Goal: Information Seeking & Learning: Learn about a topic

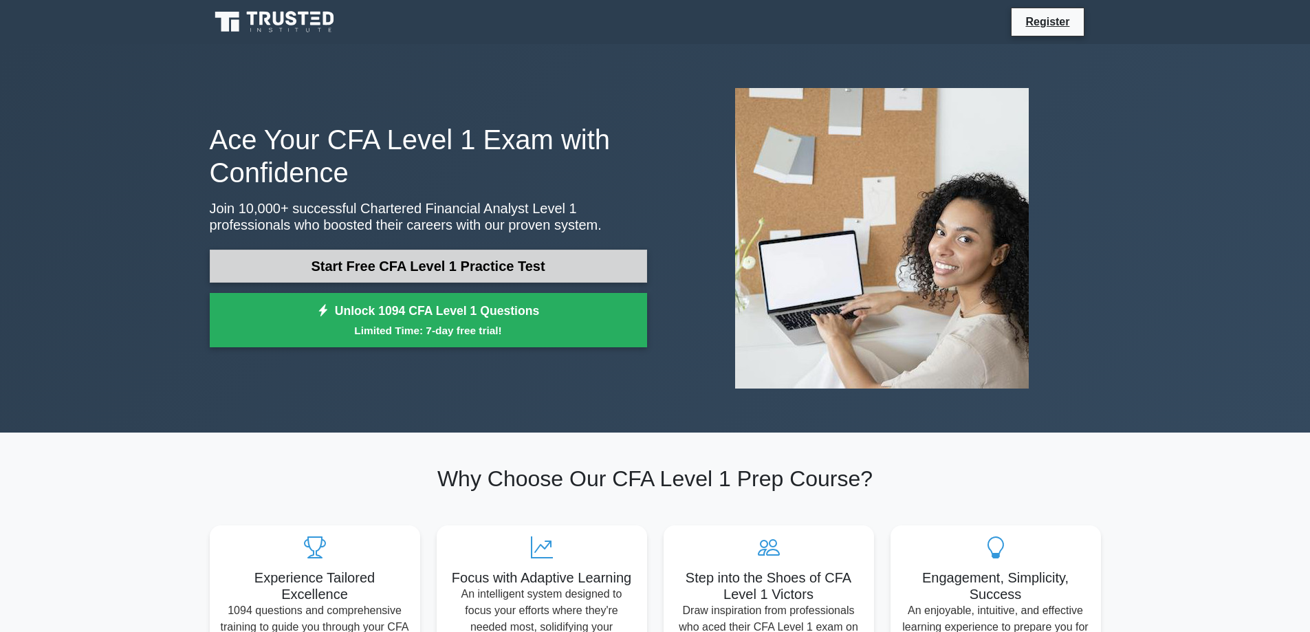
click at [552, 258] on link "Start Free CFA Level 1 Practice Test" at bounding box center [428, 266] width 437 height 33
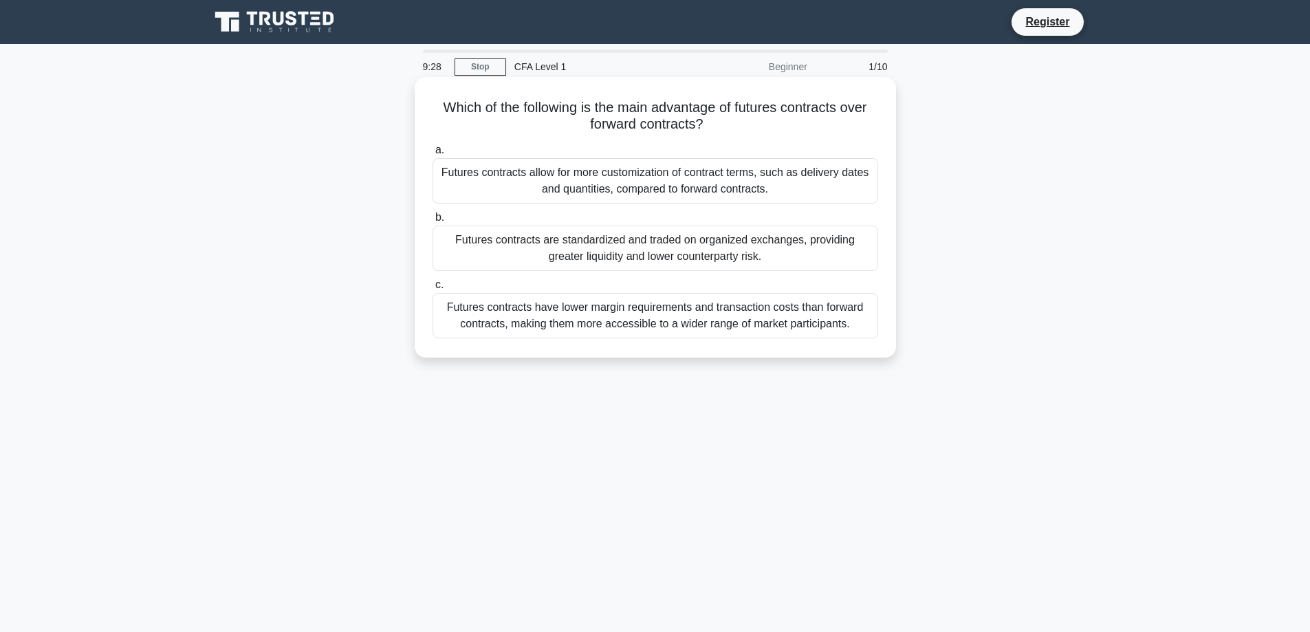
click at [640, 257] on div "Futures contracts are standardized and traded on organized exchanges, providing…" at bounding box center [656, 248] width 446 height 45
click at [433, 222] on input "b. Futures contracts are standardized and traded on organized exchanges, provid…" at bounding box center [433, 217] width 0 height 9
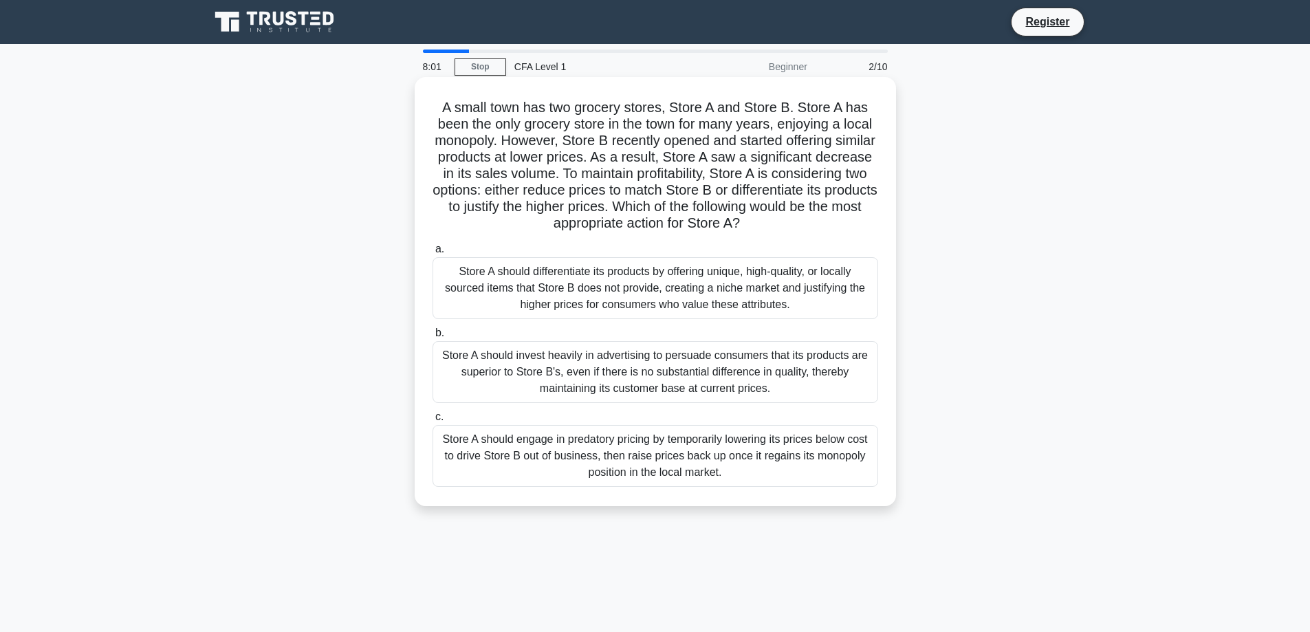
click at [809, 440] on div "Store A should engage in predatory pricing by temporarily lowering its prices b…" at bounding box center [656, 456] width 446 height 62
click at [433, 422] on input "c. Store A should engage in predatory pricing by temporarily lowering its price…" at bounding box center [433, 417] width 0 height 9
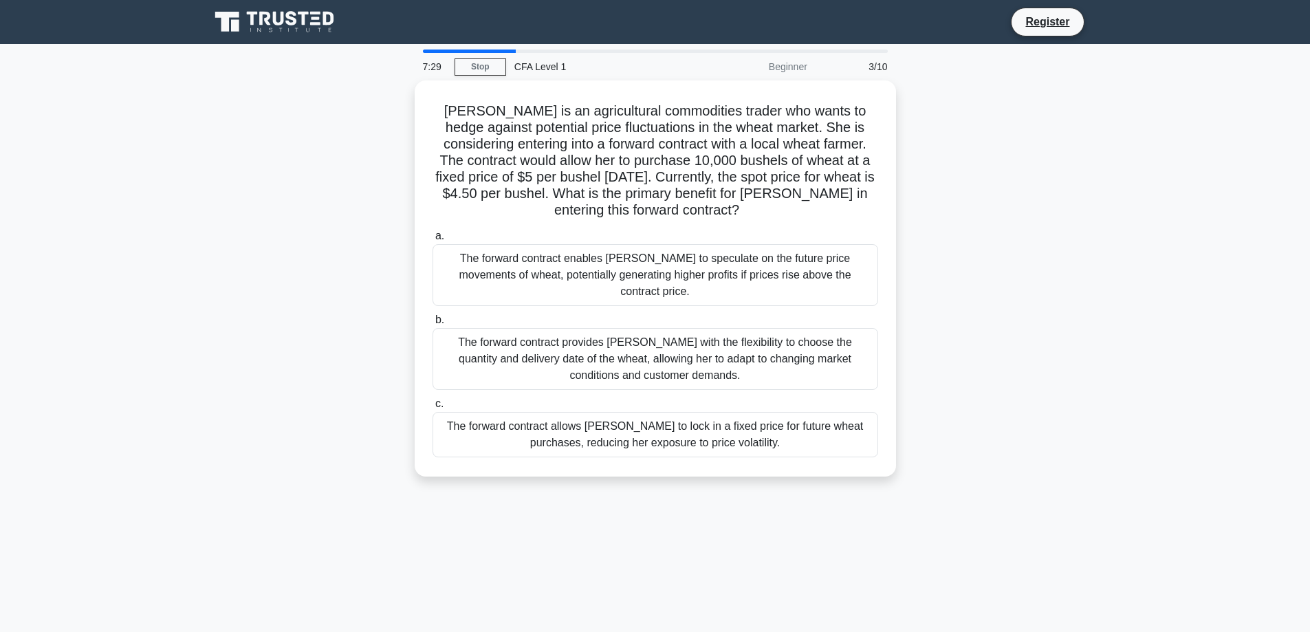
click at [836, 412] on div "The forward contract allows [PERSON_NAME] to lock in a fixed price for future w…" at bounding box center [656, 434] width 446 height 45
click at [433, 402] on input "c. The forward contract allows [PERSON_NAME] to lock in a fixed price for futur…" at bounding box center [433, 404] width 0 height 9
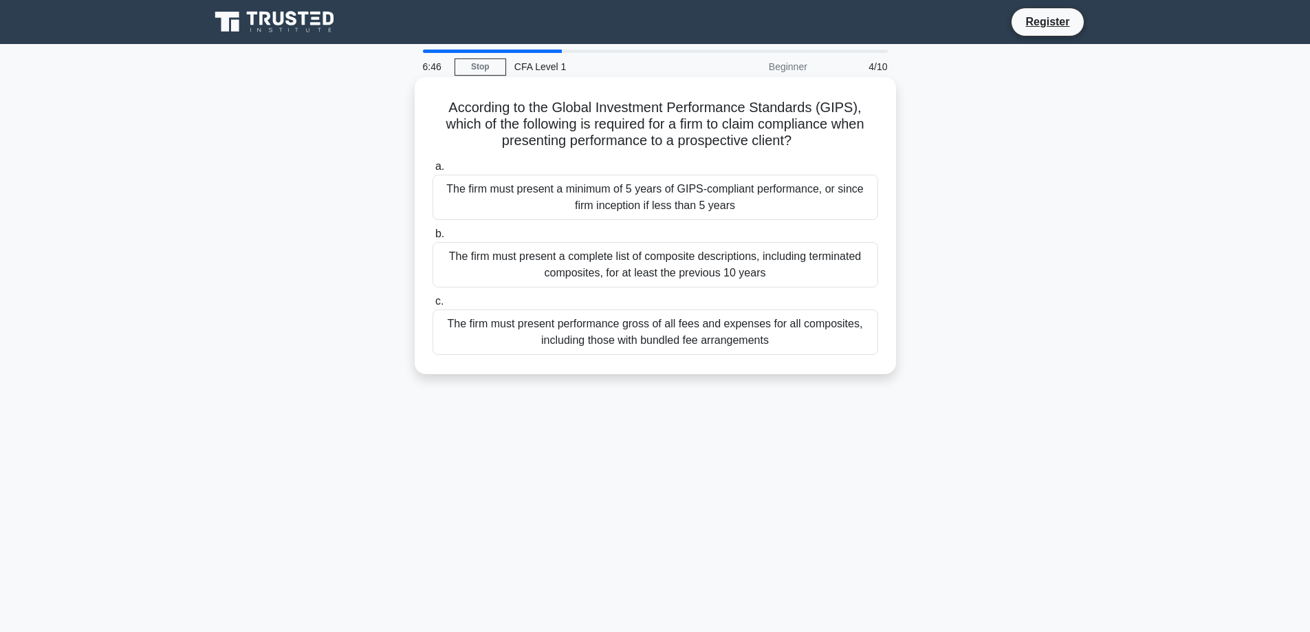
click at [805, 202] on div "The firm must present a minimum of 5 years of GIPS-compliant performance, or si…" at bounding box center [656, 197] width 446 height 45
click at [433, 171] on input "a. The firm must present a minimum of 5 years of GIPS-compliant performance, or…" at bounding box center [433, 166] width 0 height 9
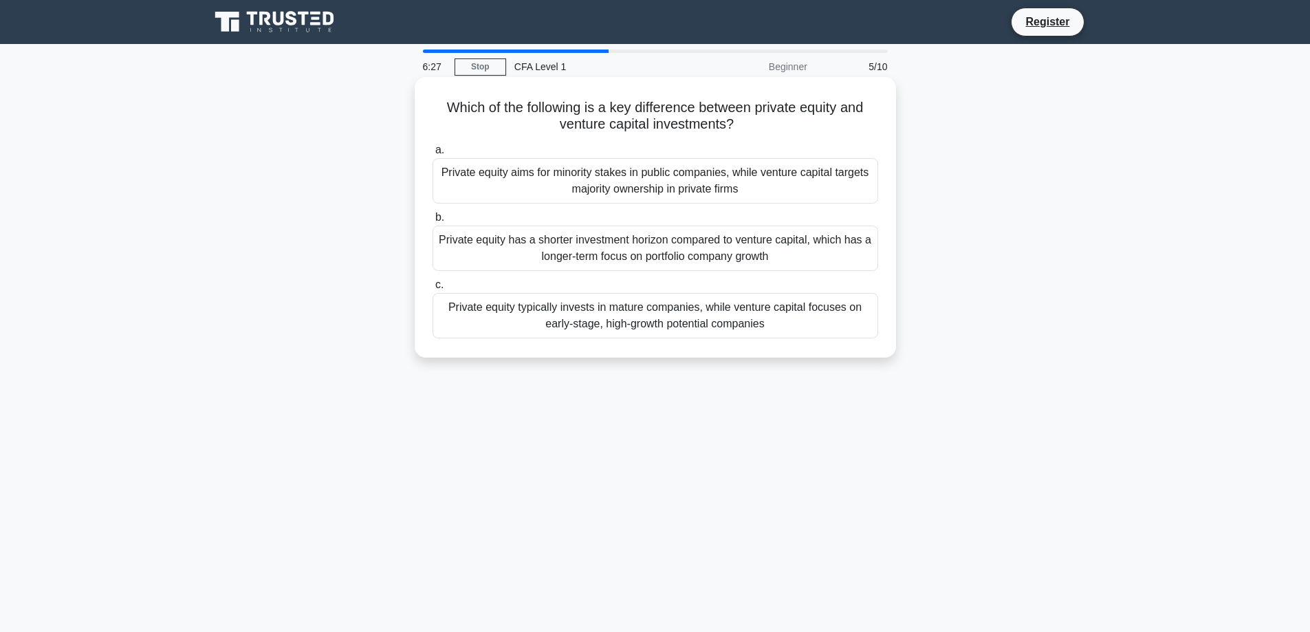
click at [851, 315] on div "Private equity typically invests in mature companies, while venture capital foc…" at bounding box center [656, 315] width 446 height 45
click at [433, 290] on input "c. Private equity typically invests in mature companies, while venture capital …" at bounding box center [433, 285] width 0 height 9
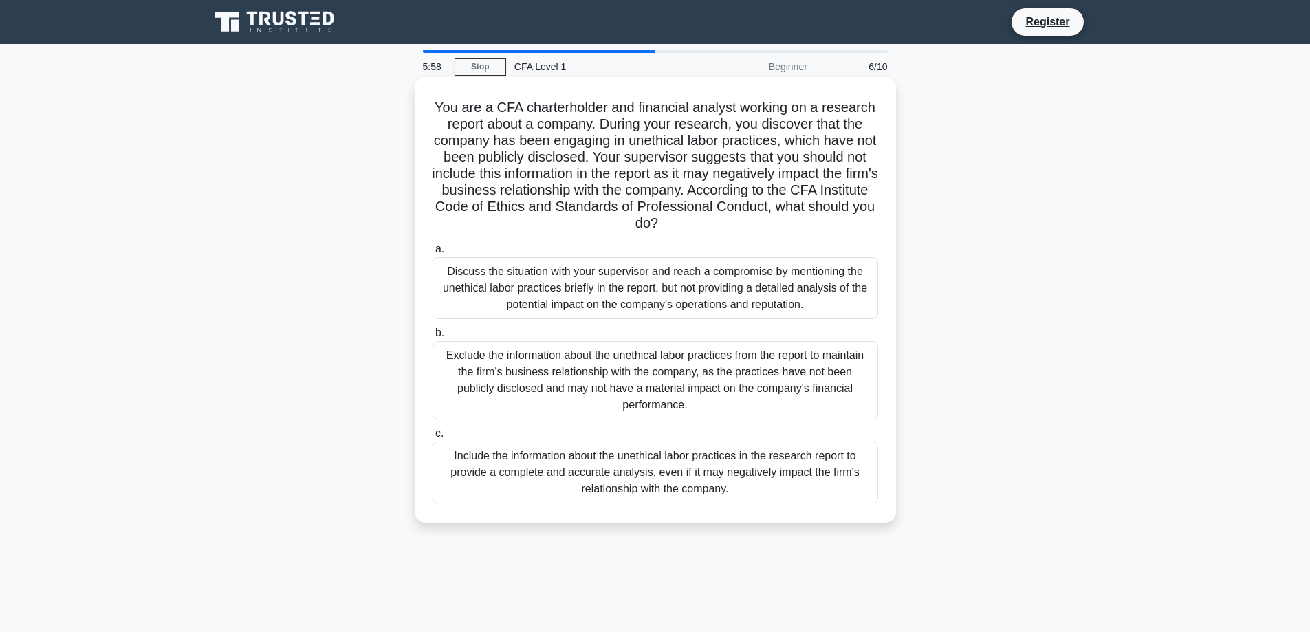
click at [830, 464] on div "Include the information about the unethical labor practices in the research rep…" at bounding box center [656, 473] width 446 height 62
click at [433, 438] on input "c. Include the information about the unethical labor practices in the research …" at bounding box center [433, 433] width 0 height 9
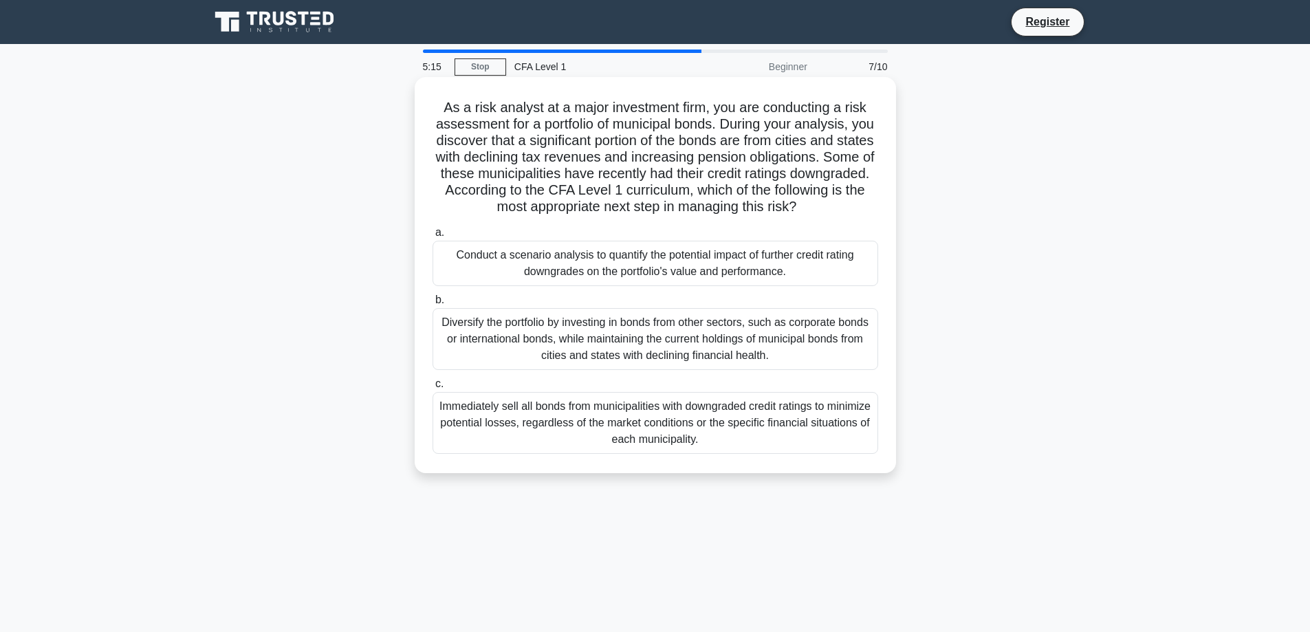
click at [666, 272] on div "Conduct a scenario analysis to quantify the potential impact of further credit …" at bounding box center [656, 263] width 446 height 45
click at [799, 285] on div "Conduct a scenario analysis to quantify the potential impact of further credit …" at bounding box center [656, 263] width 446 height 45
click at [433, 237] on input "a. Conduct a scenario analysis to quantify the potential impact of further cred…" at bounding box center [433, 232] width 0 height 9
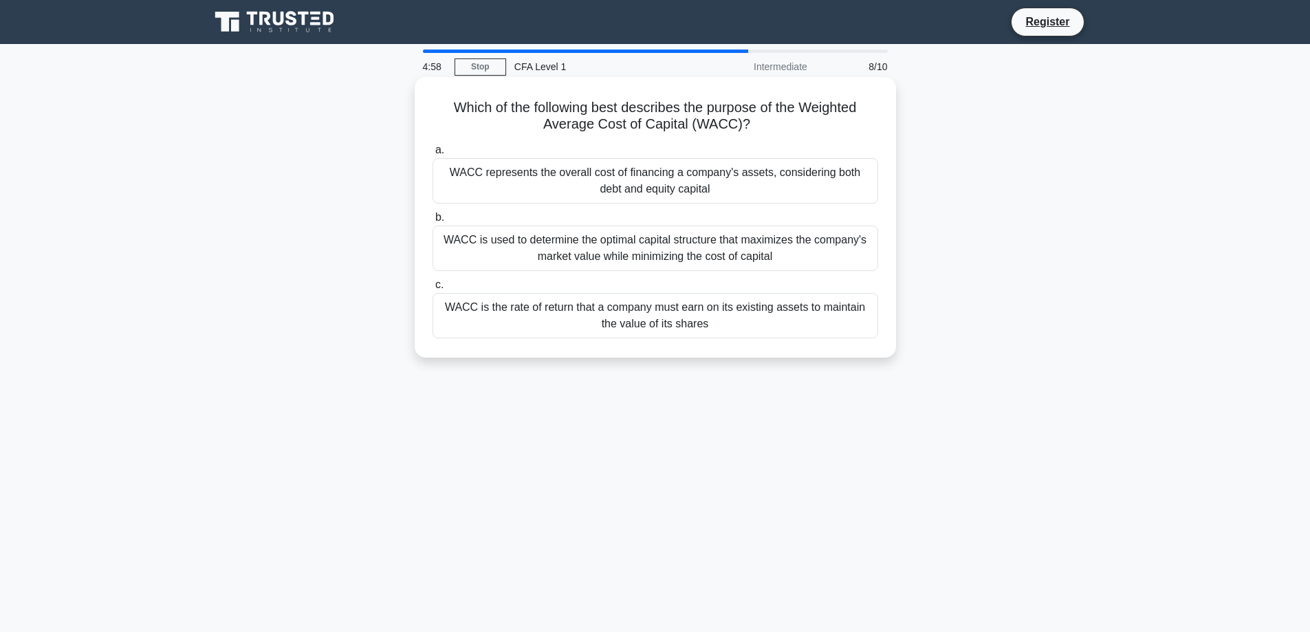
click at [785, 188] on div "WACC represents the overall cost of financing a company's assets, considering b…" at bounding box center [656, 180] width 446 height 45
click at [433, 155] on input "a. WACC represents the overall cost of financing a company's assets, considerin…" at bounding box center [433, 150] width 0 height 9
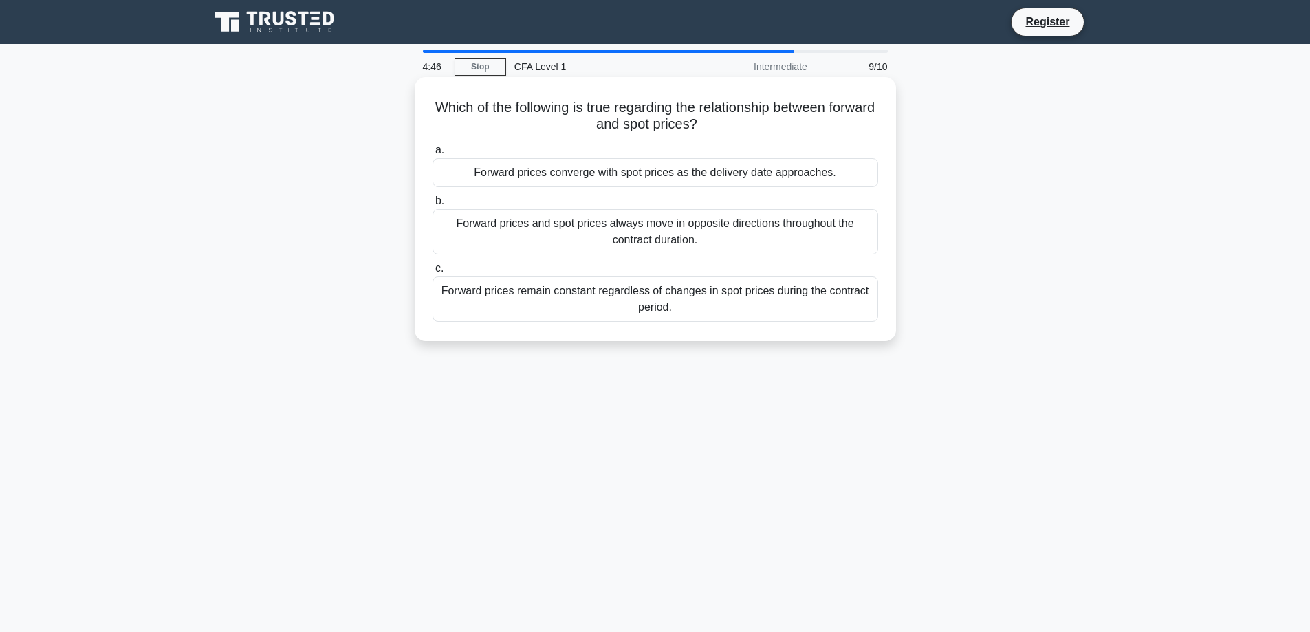
click at [757, 169] on div "Forward prices converge with spot prices as the delivery date approaches." at bounding box center [656, 172] width 446 height 29
click at [433, 155] on input "a. Forward prices converge with spot prices as the delivery date approaches." at bounding box center [433, 150] width 0 height 9
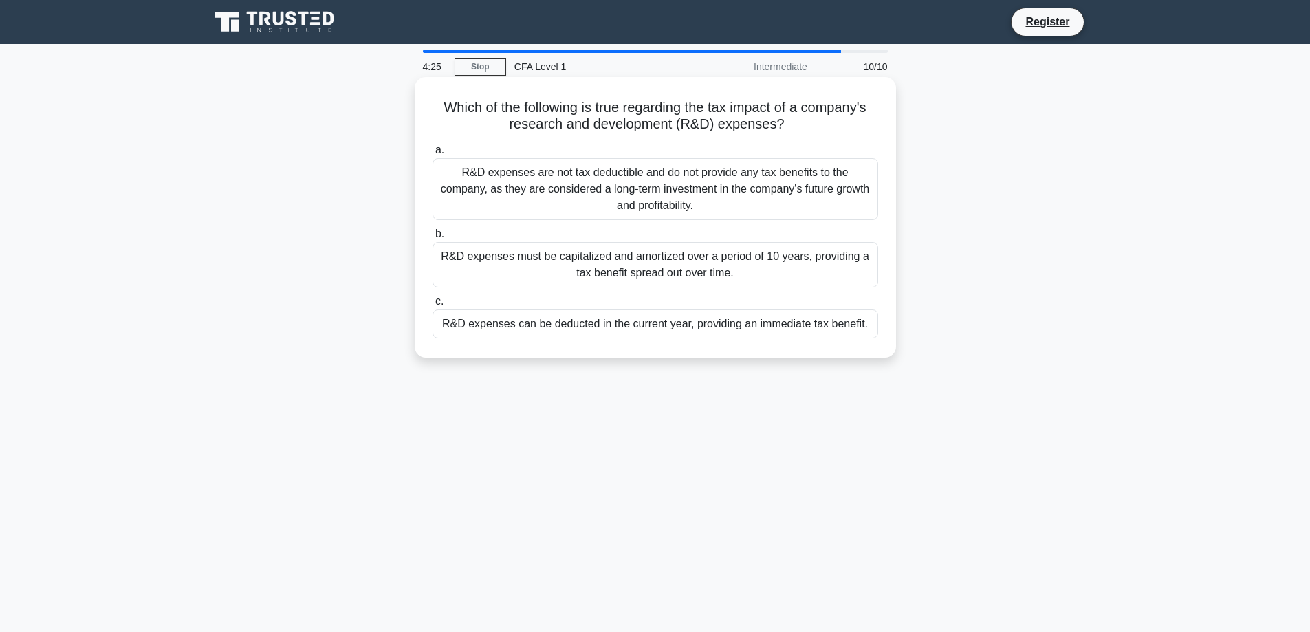
click at [778, 327] on div "R&D expenses can be deducted in the current year, providing an immediate tax be…" at bounding box center [656, 323] width 446 height 29
click at [433, 306] on input "c. R&D expenses can be deducted in the current year, providing an immediate tax…" at bounding box center [433, 301] width 0 height 9
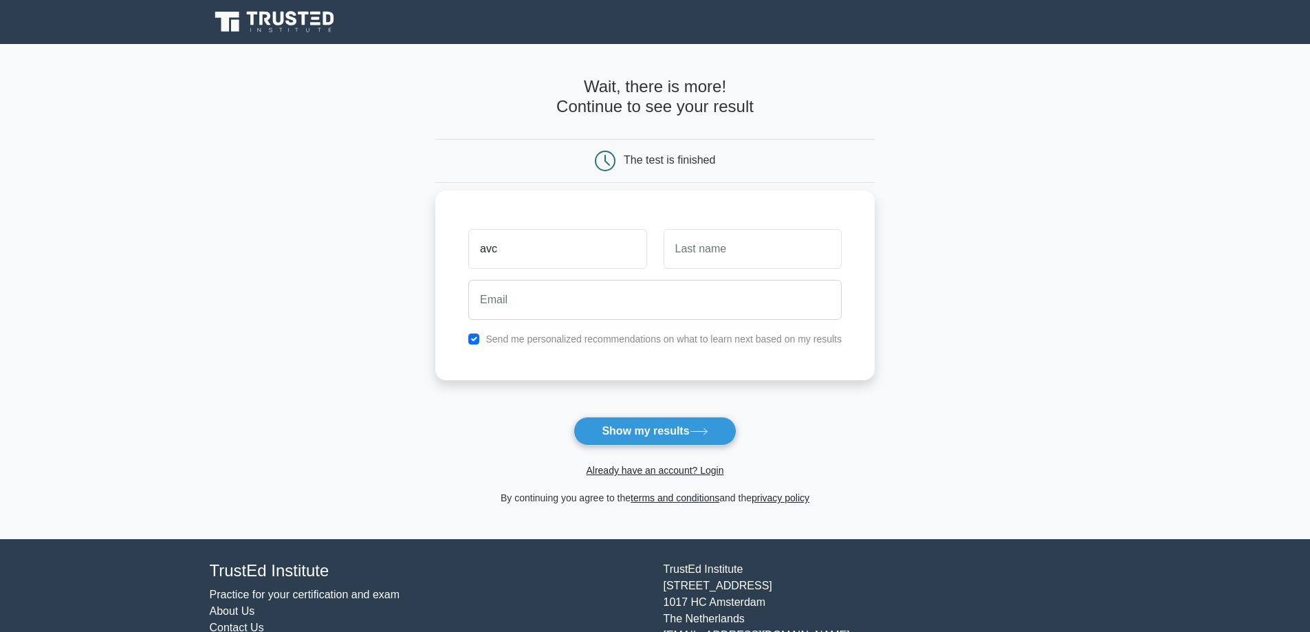
type input "avc"
click at [785, 255] on input "text" at bounding box center [753, 249] width 178 height 40
type input "dfadf"
click at [719, 295] on input "email" at bounding box center [654, 300] width 373 height 40
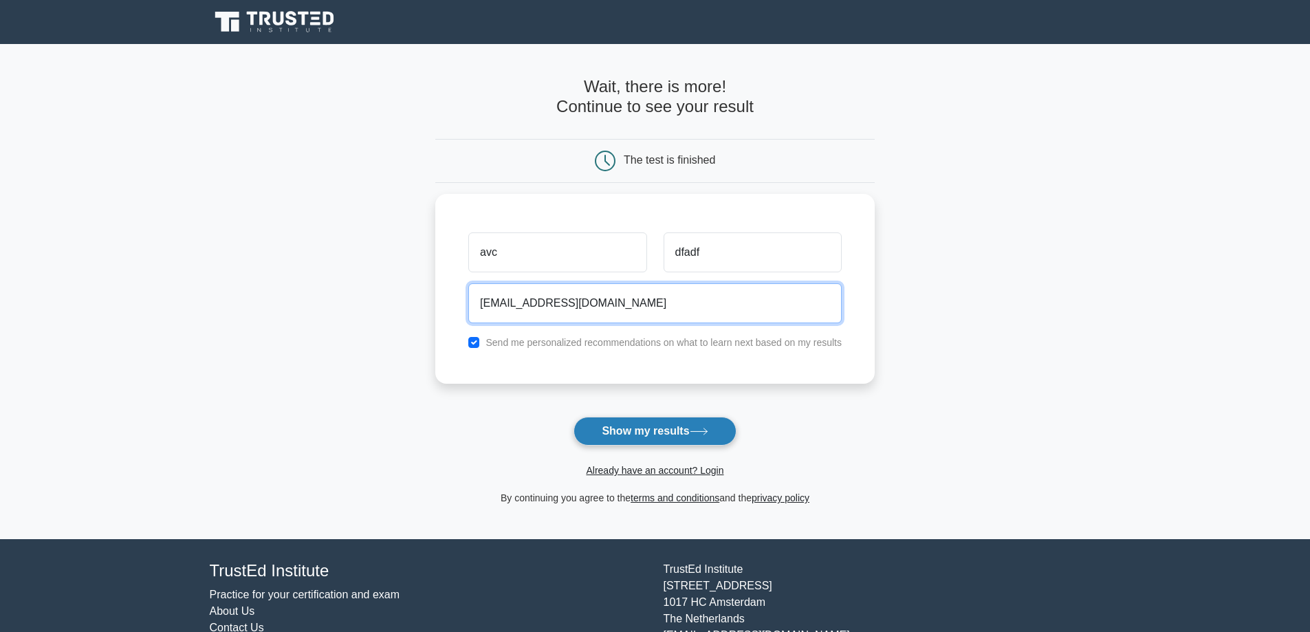
type input "[EMAIL_ADDRESS][DOMAIN_NAME]"
click at [665, 426] on button "Show my results" at bounding box center [655, 431] width 162 height 29
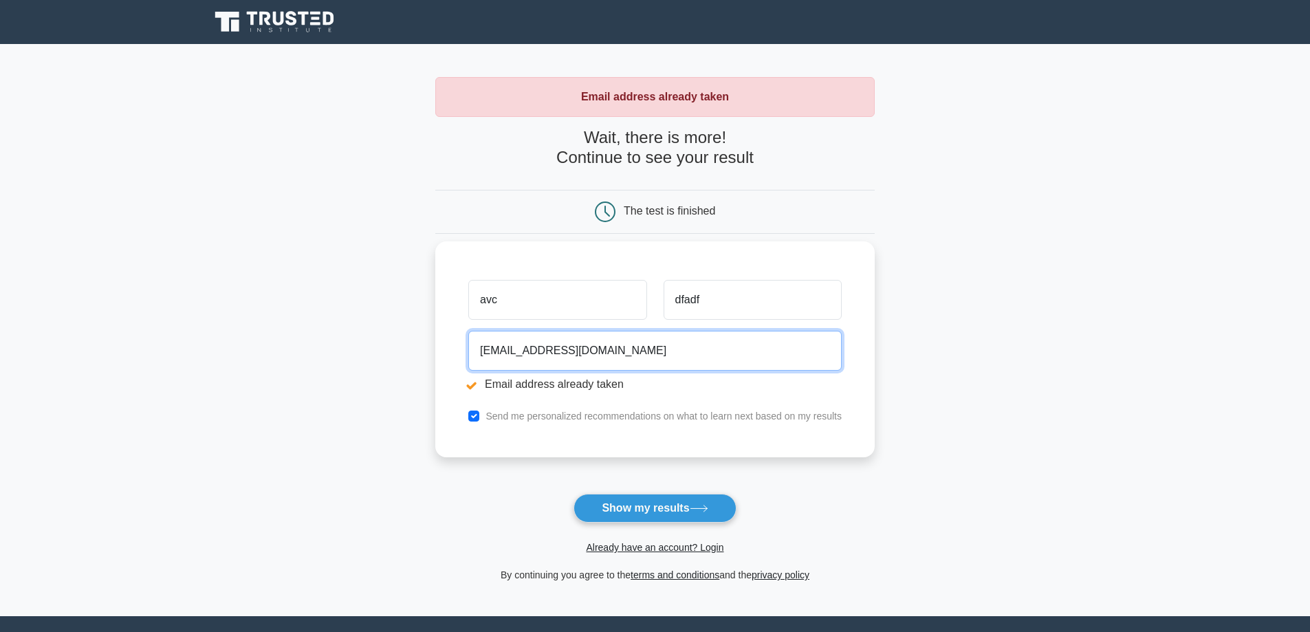
drag, startPoint x: 522, startPoint y: 353, endPoint x: 474, endPoint y: 354, distance: 48.1
click at [474, 354] on input "[EMAIL_ADDRESS][DOMAIN_NAME]" at bounding box center [654, 351] width 373 height 40
type input "abakasam106@gmail.com"
click at [473, 415] on input "checkbox" at bounding box center [473, 416] width 11 height 11
checkbox input "false"
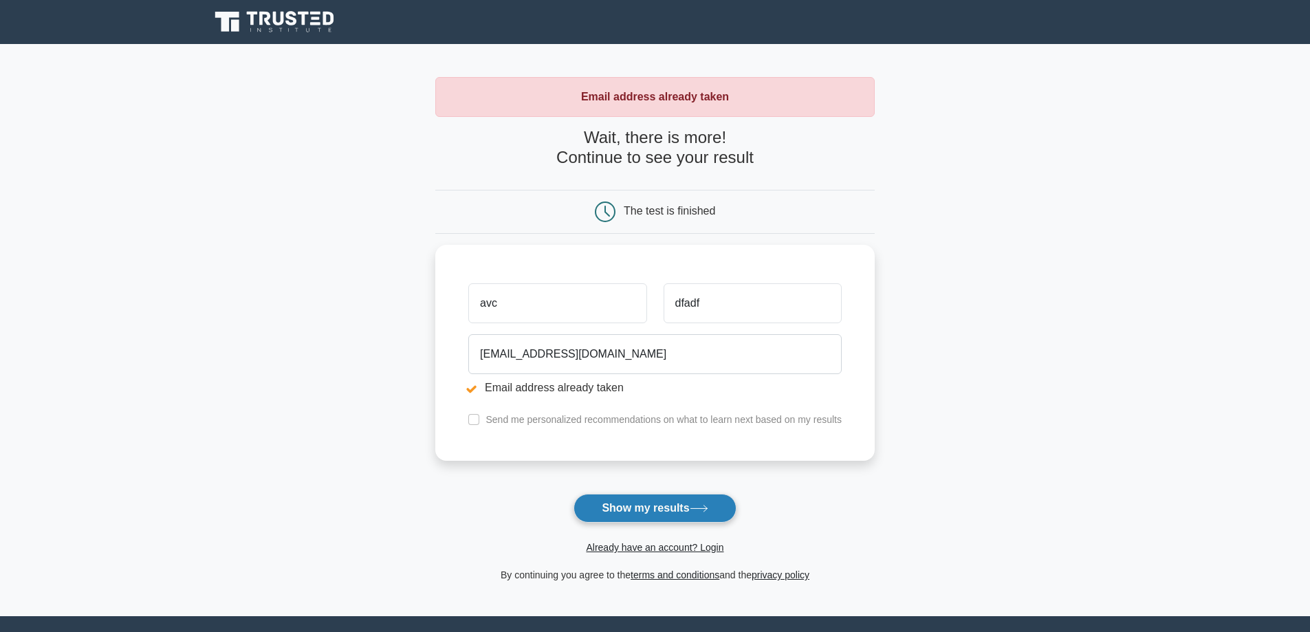
click at [640, 506] on button "Show my results" at bounding box center [655, 508] width 162 height 29
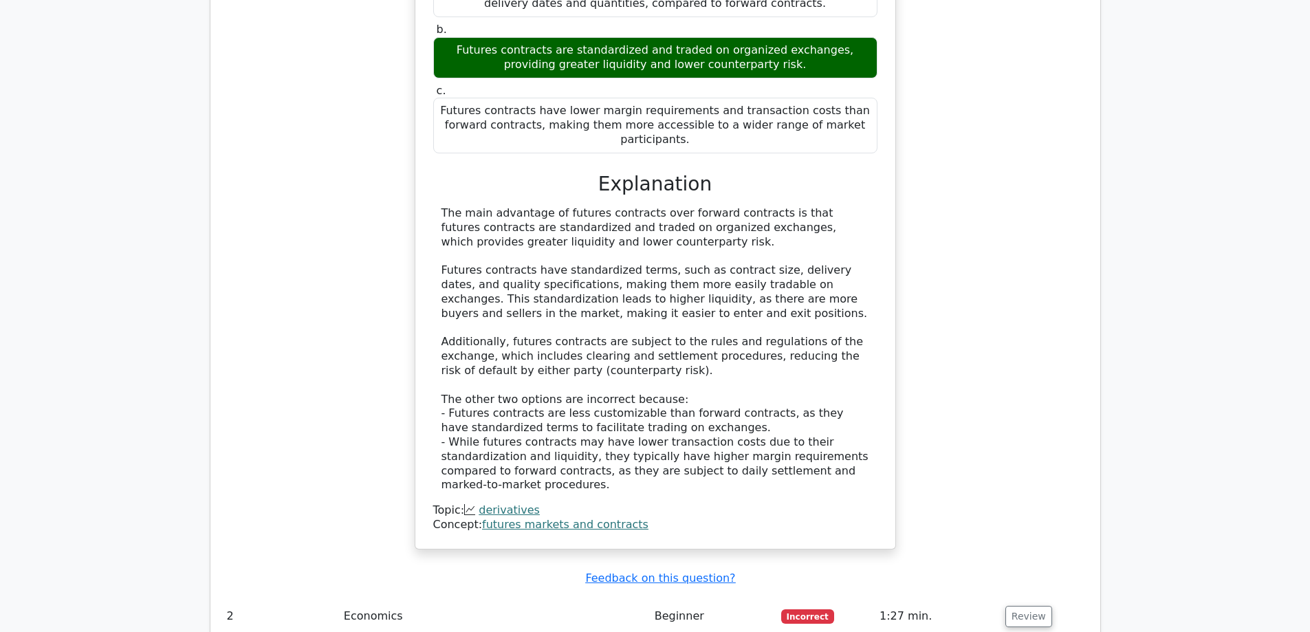
scroll to position [1375, 0]
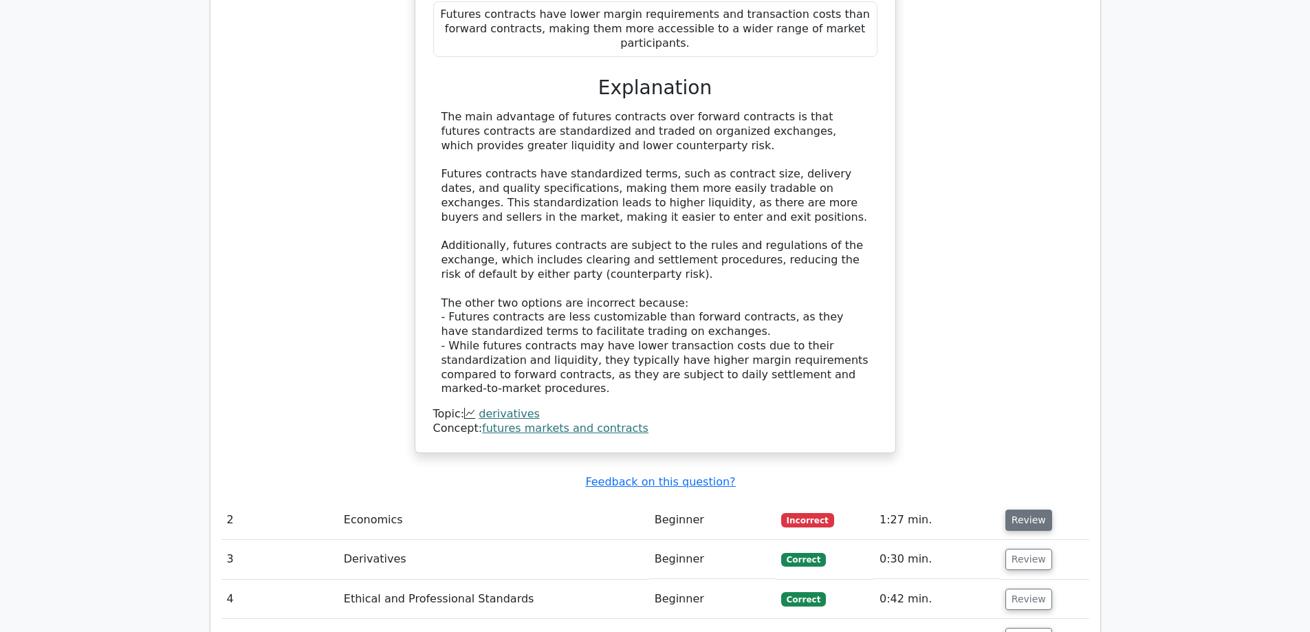
click at [1013, 510] on button "Review" at bounding box center [1028, 520] width 47 height 21
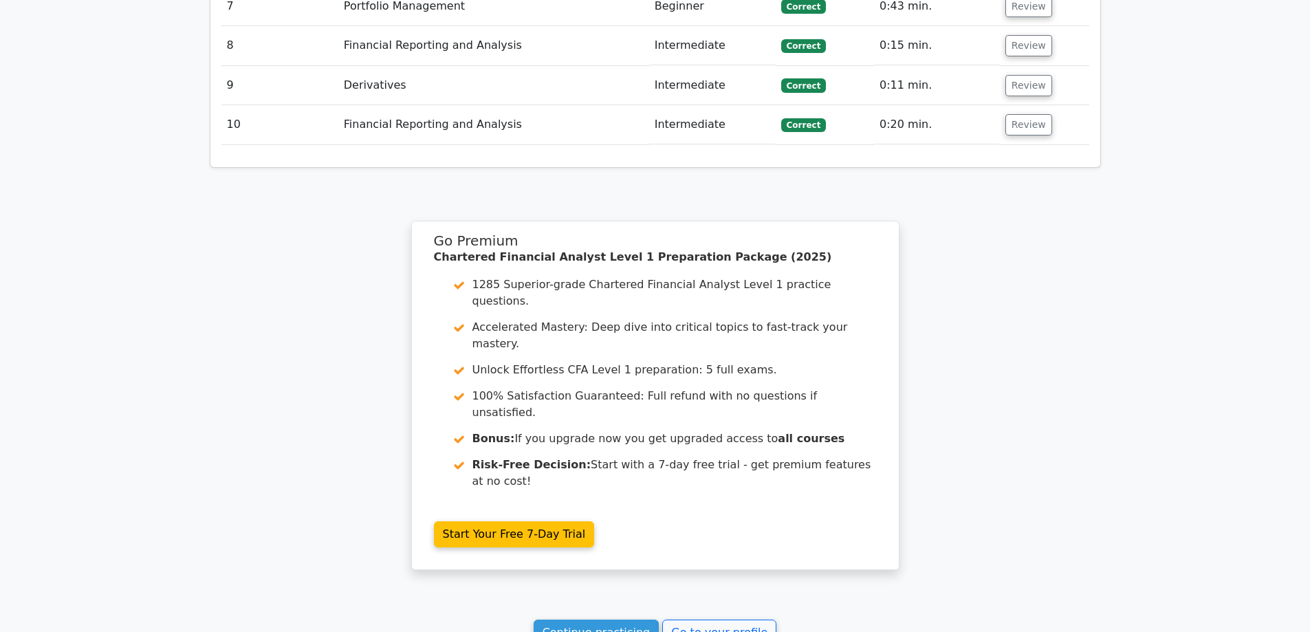
scroll to position [2886, 0]
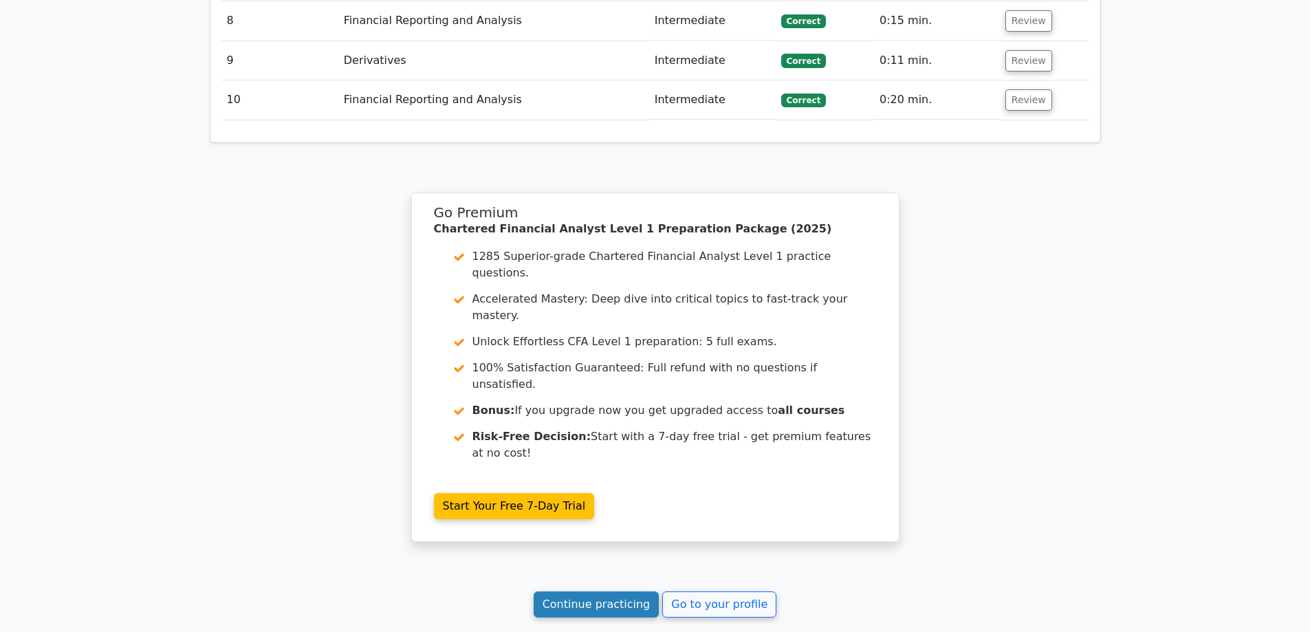
click at [625, 591] on link "Continue practicing" at bounding box center [597, 604] width 126 height 26
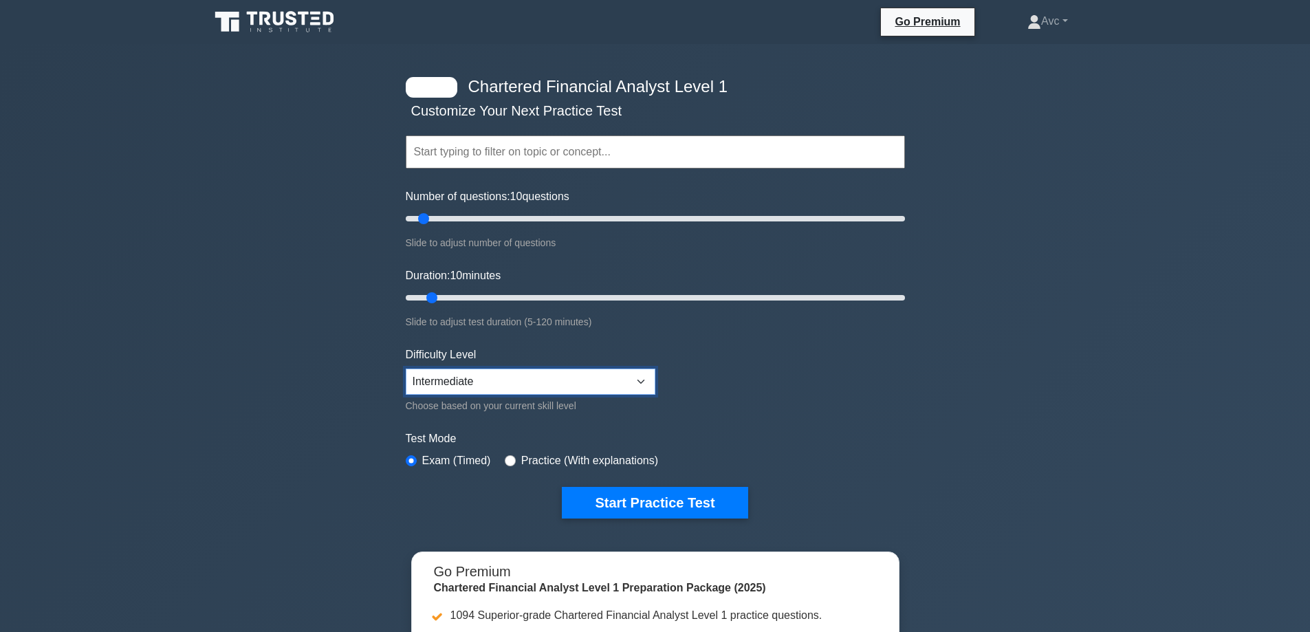
click at [598, 382] on select "Beginner Intermediate Expert" at bounding box center [531, 382] width 250 height 26
select select "expert"
click at [406, 369] on select "Beginner Intermediate Expert" at bounding box center [531, 382] width 250 height 26
click at [574, 150] on input "text" at bounding box center [655, 151] width 499 height 33
click at [307, 195] on div "Chartered Financial Analyst Level 1 Customize Your Next Practice Test Topics Qu…" at bounding box center [655, 449] width 1310 height 810
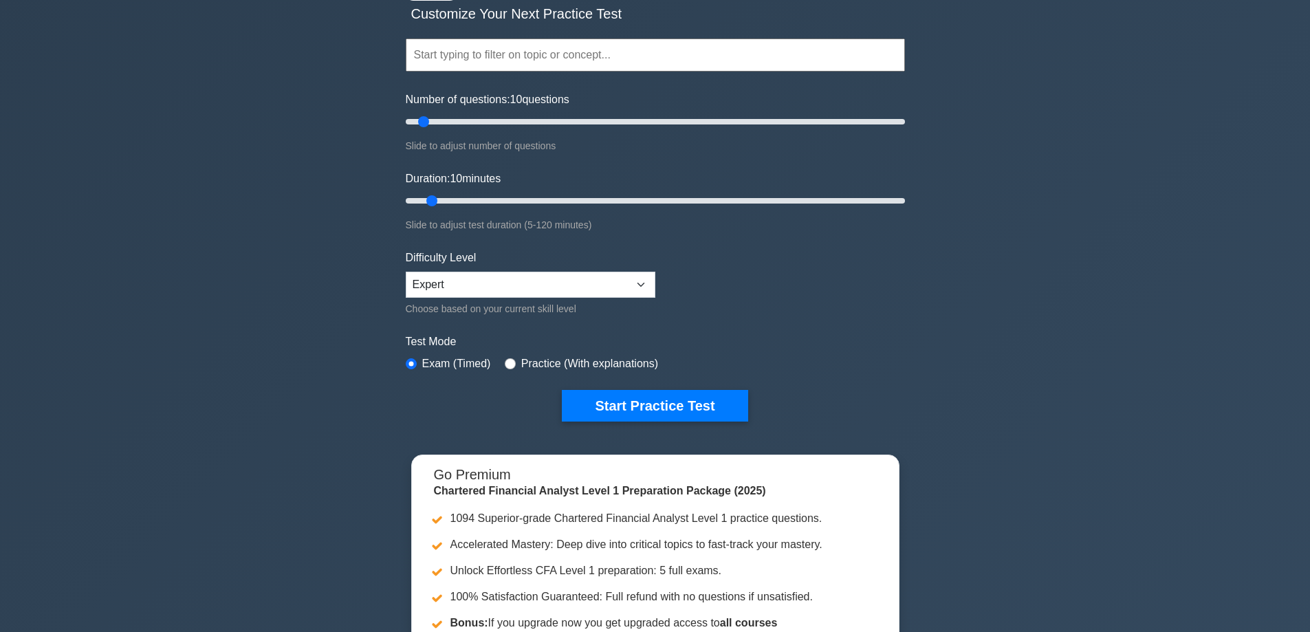
scroll to position [69, 0]
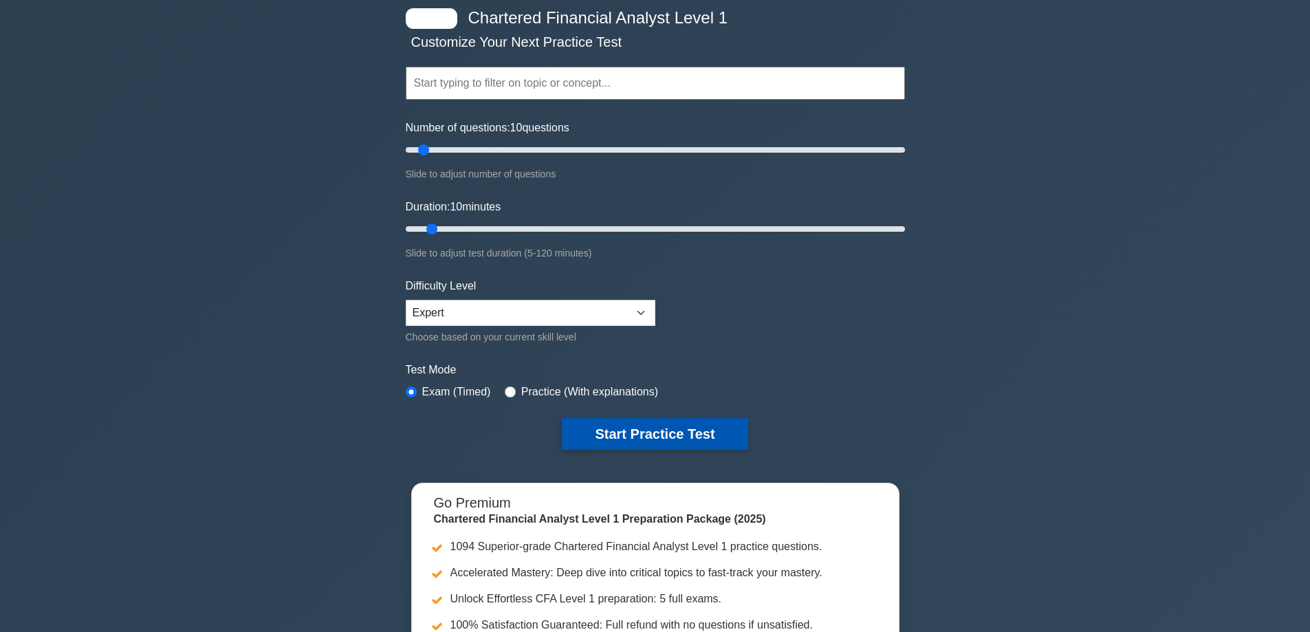
click at [633, 433] on button "Start Practice Test" at bounding box center [655, 434] width 186 height 32
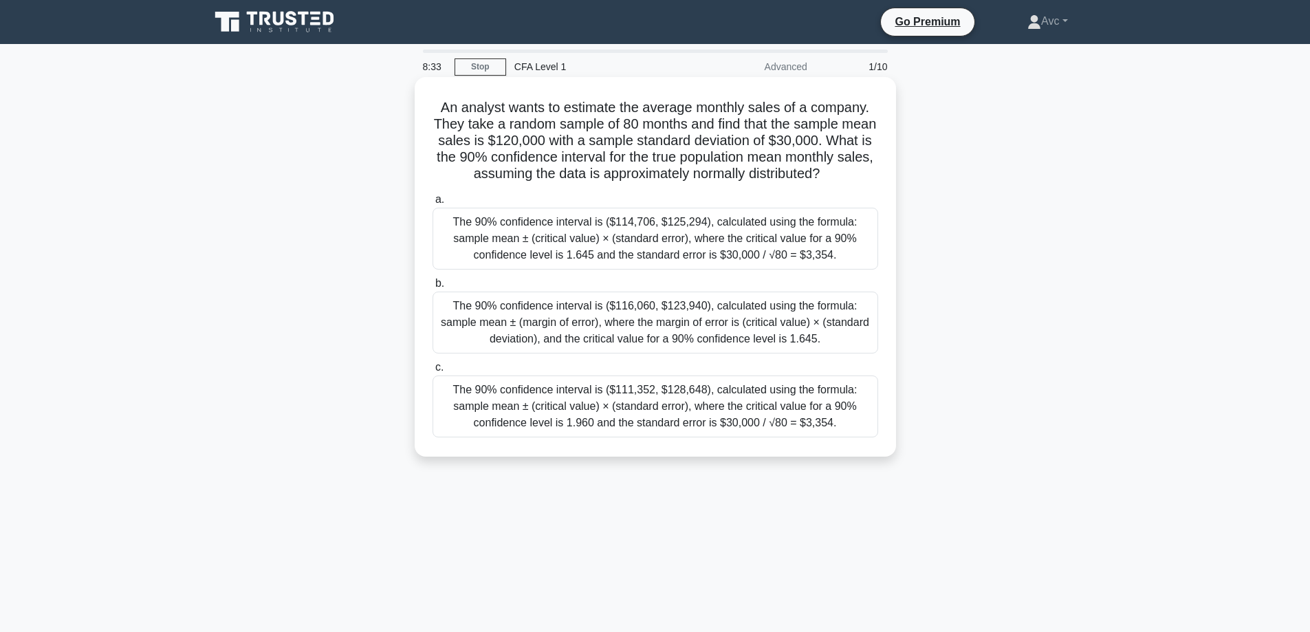
click at [848, 265] on div "The 90% confidence interval is ($114,706, $125,294), calculated using the formu…" at bounding box center [656, 239] width 446 height 62
click at [433, 204] on input "a. The 90% confidence interval is ($114,706, $125,294), calculated using the fo…" at bounding box center [433, 199] width 0 height 9
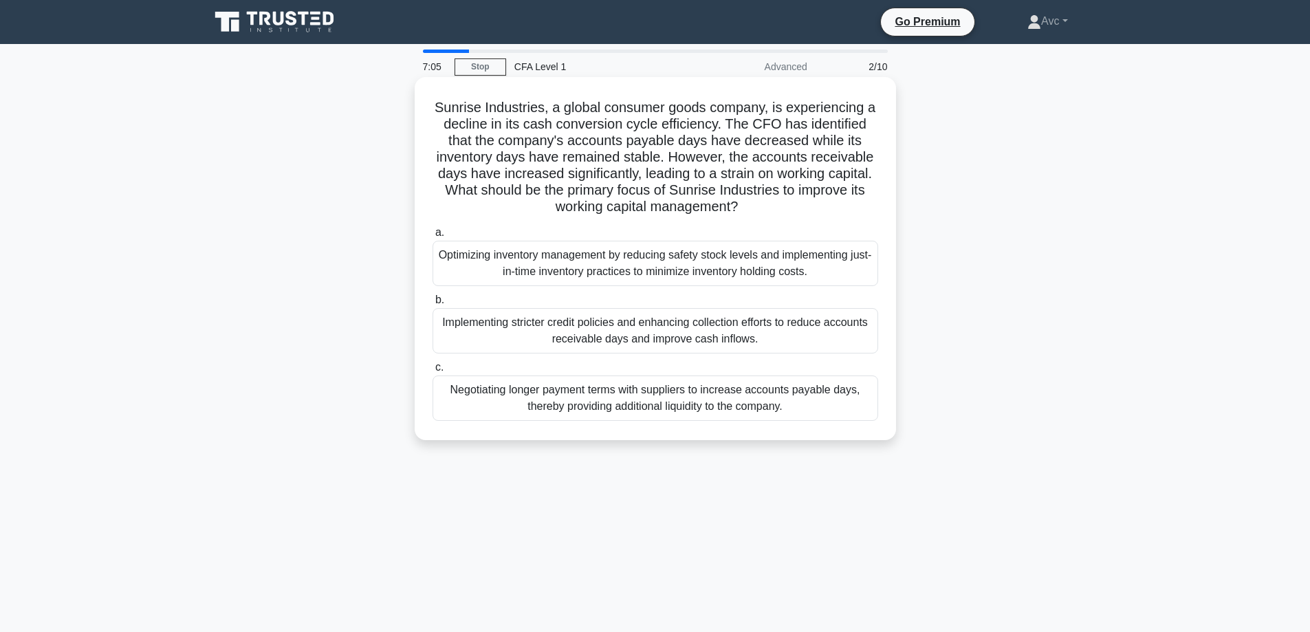
click at [814, 335] on div "Implementing stricter credit policies and enhancing collection efforts to reduc…" at bounding box center [656, 330] width 446 height 45
click at [433, 305] on input "b. Implementing stricter credit policies and enhancing collection efforts to re…" at bounding box center [433, 300] width 0 height 9
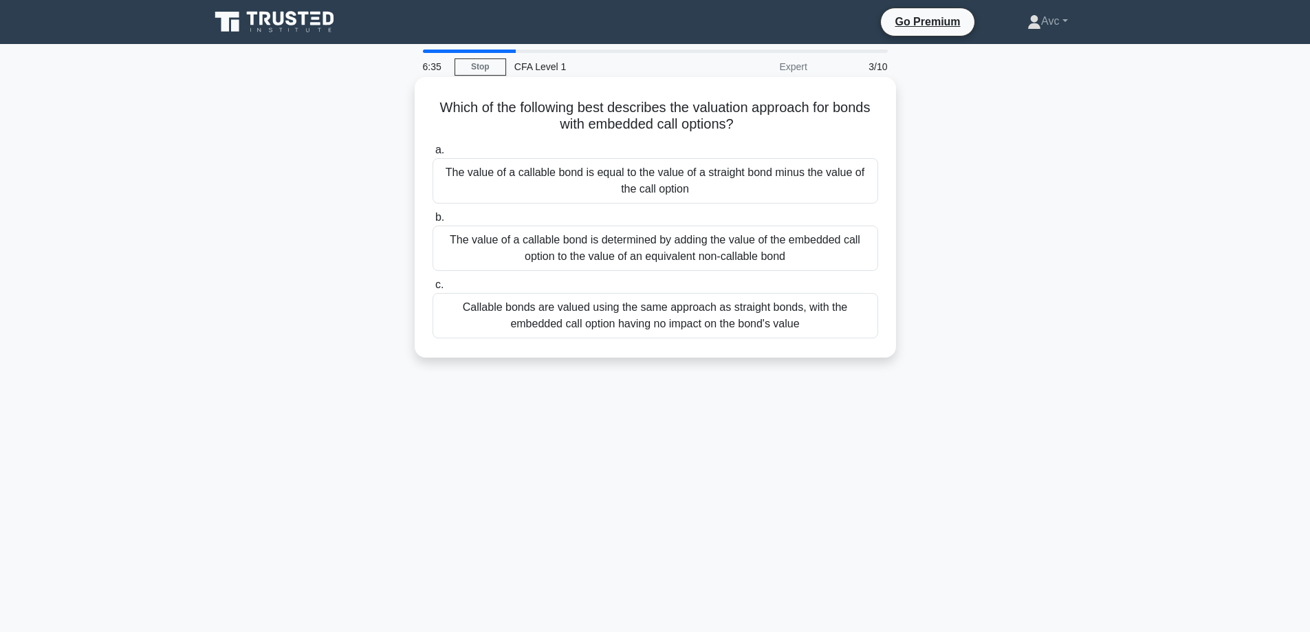
click at [852, 256] on div "The value of a callable bond is determined by adding the value of the embedded …" at bounding box center [656, 248] width 446 height 45
click at [433, 222] on input "b. The value of a callable bond is determined by adding the value of the embedd…" at bounding box center [433, 217] width 0 height 9
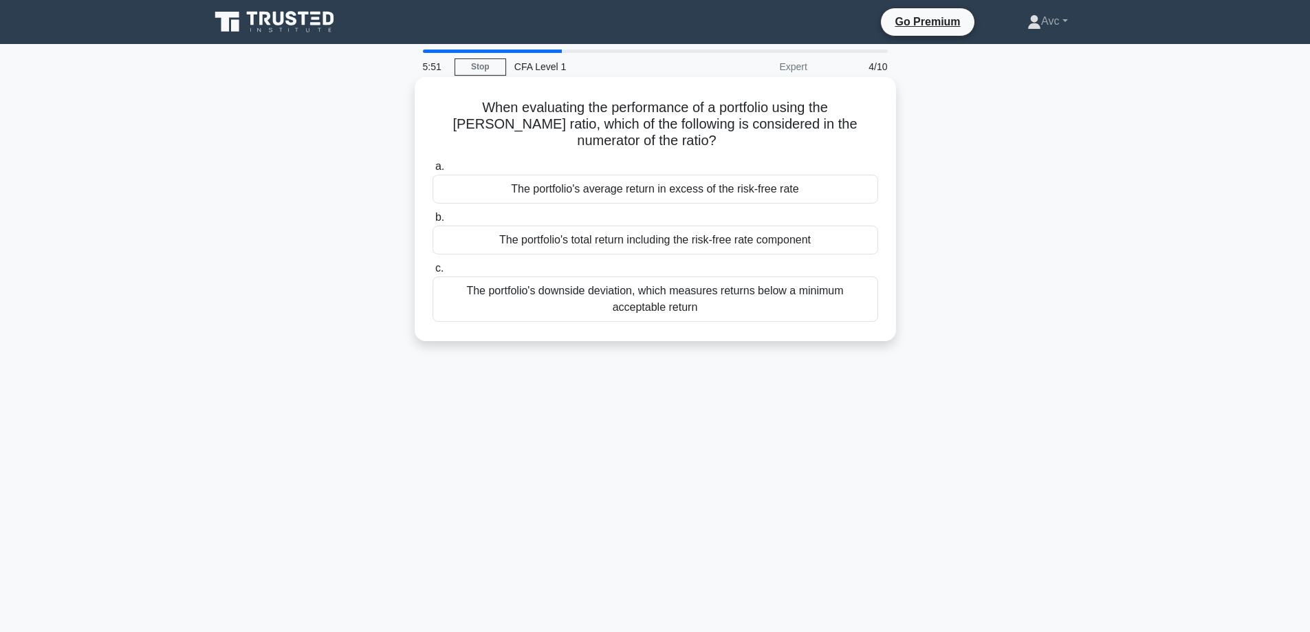
click at [861, 175] on div "The portfolio's average return in excess of the risk-free rate" at bounding box center [656, 189] width 446 height 29
click at [433, 171] on input "a. The portfolio's average return in excess of the risk-free rate" at bounding box center [433, 166] width 0 height 9
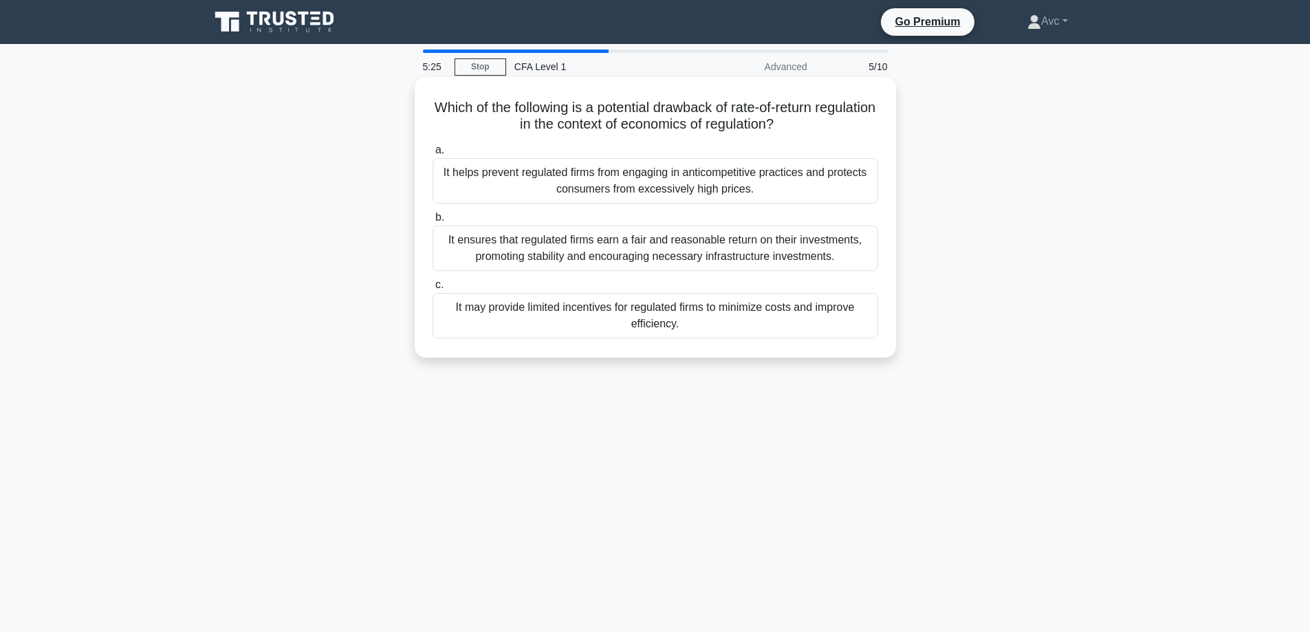
click at [785, 176] on div "It helps prevent regulated firms from engaging in anticompetitive practices and…" at bounding box center [656, 180] width 446 height 45
click at [433, 155] on input "a. It helps prevent regulated firms from engaging in anticompetitive practices …" at bounding box center [433, 150] width 0 height 9
click at [732, 239] on div "The venture capital method, which involves estimating the company's exit value …" at bounding box center [656, 248] width 446 height 45
click at [433, 222] on input "b. The venture capital method, which involves estimating the company's exit val…" at bounding box center [433, 217] width 0 height 9
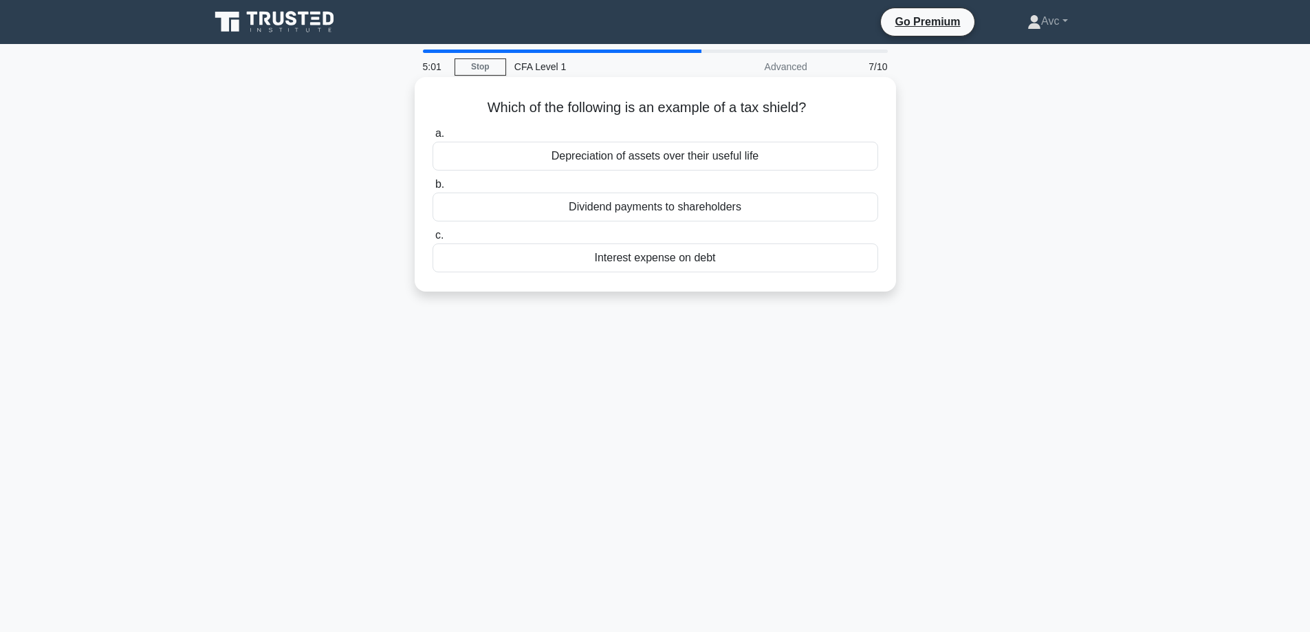
click at [766, 255] on div "Interest expense on debt" at bounding box center [656, 257] width 446 height 29
click at [433, 240] on input "c. Interest expense on debt" at bounding box center [433, 235] width 0 height 9
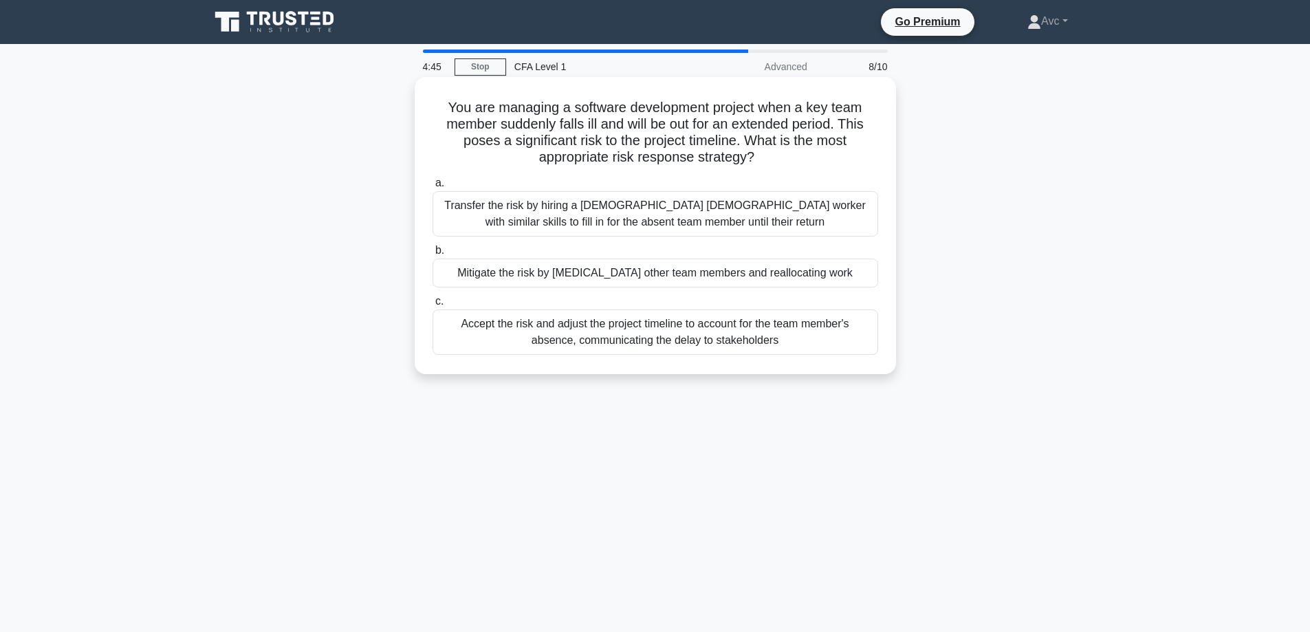
click at [852, 217] on div "Transfer the risk by hiring a [DEMOGRAPHIC_DATA] [DEMOGRAPHIC_DATA] worker with…" at bounding box center [656, 213] width 446 height 45
click at [433, 188] on input "a. Transfer the risk by hiring a temporary contract worker with similar skills …" at bounding box center [433, 183] width 0 height 9
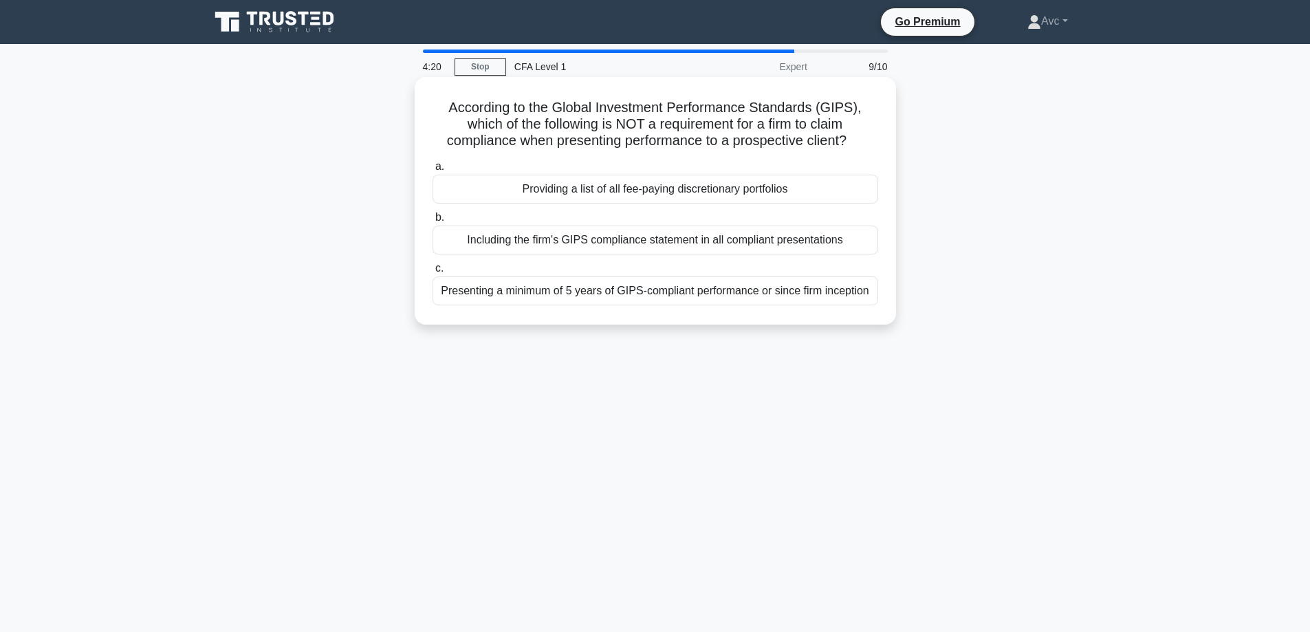
click at [834, 187] on div "Providing a list of all fee-paying discretionary portfolios" at bounding box center [656, 189] width 446 height 29
click at [433, 171] on input "a. Providing a list of all fee-paying discretionary portfolios" at bounding box center [433, 166] width 0 height 9
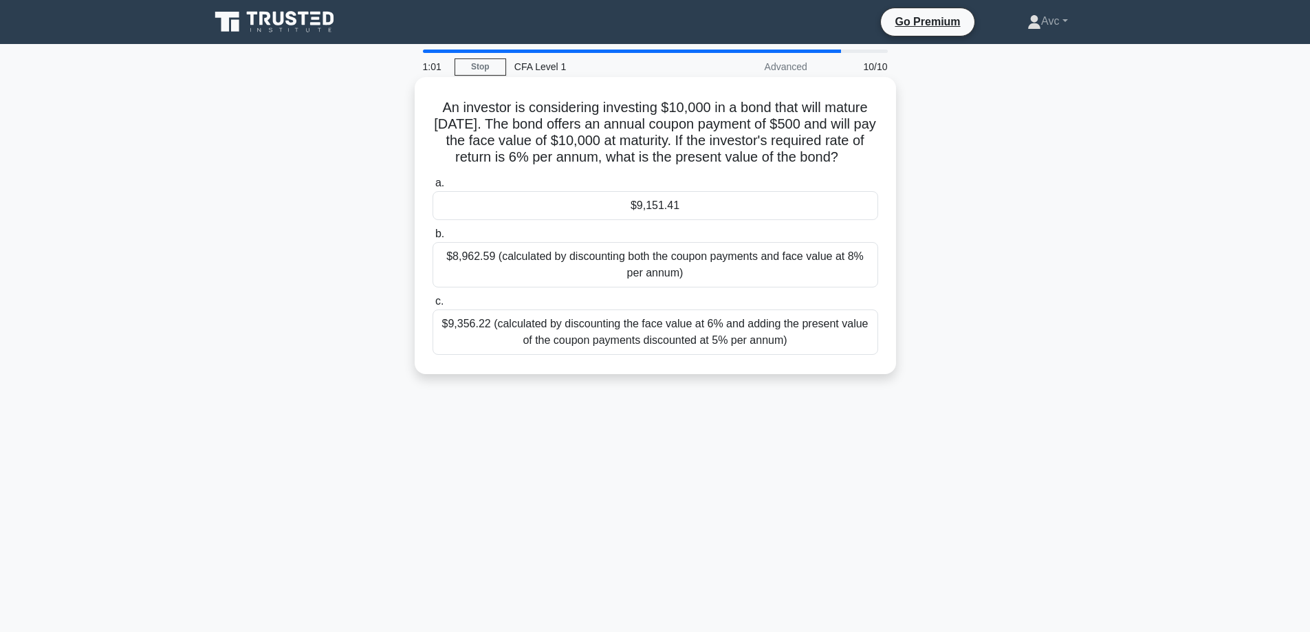
click at [516, 343] on div "$9,356.22 (calculated by discounting the face value at 6% and adding the presen…" at bounding box center [656, 331] width 446 height 45
click at [433, 306] on input "c. $9,356.22 (calculated by discounting the face value at 6% and adding the pre…" at bounding box center [433, 301] width 0 height 9
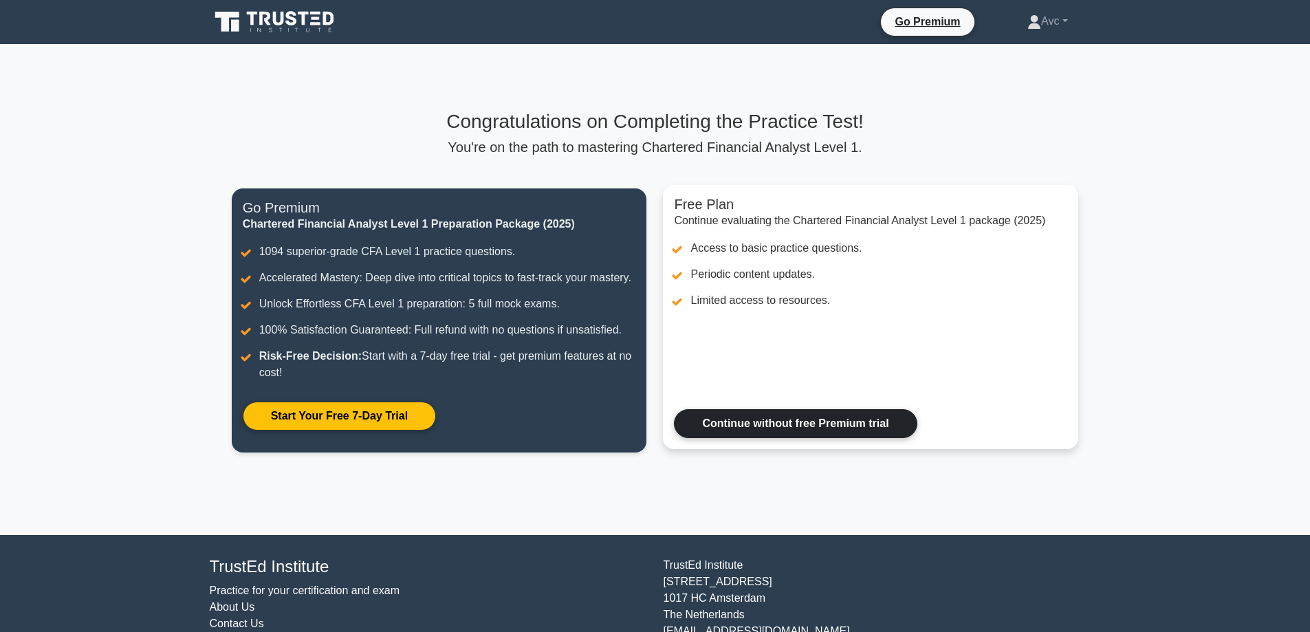
click at [743, 429] on link "Continue without free Premium trial" at bounding box center [795, 423] width 243 height 29
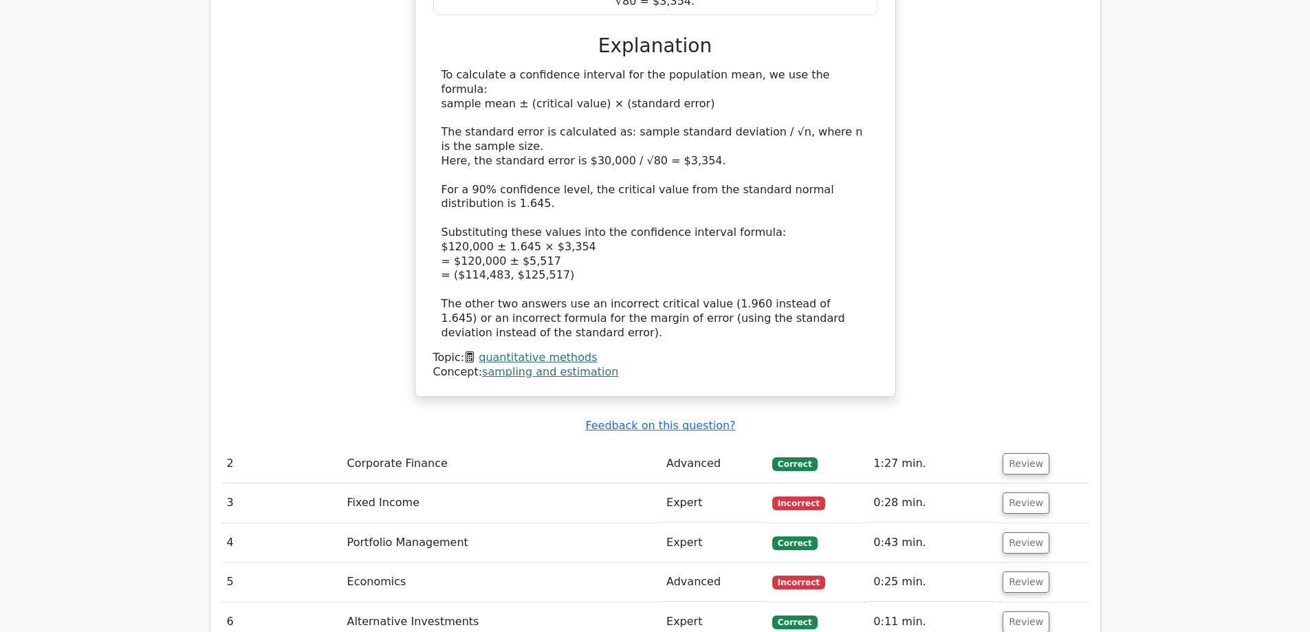
scroll to position [1651, 0]
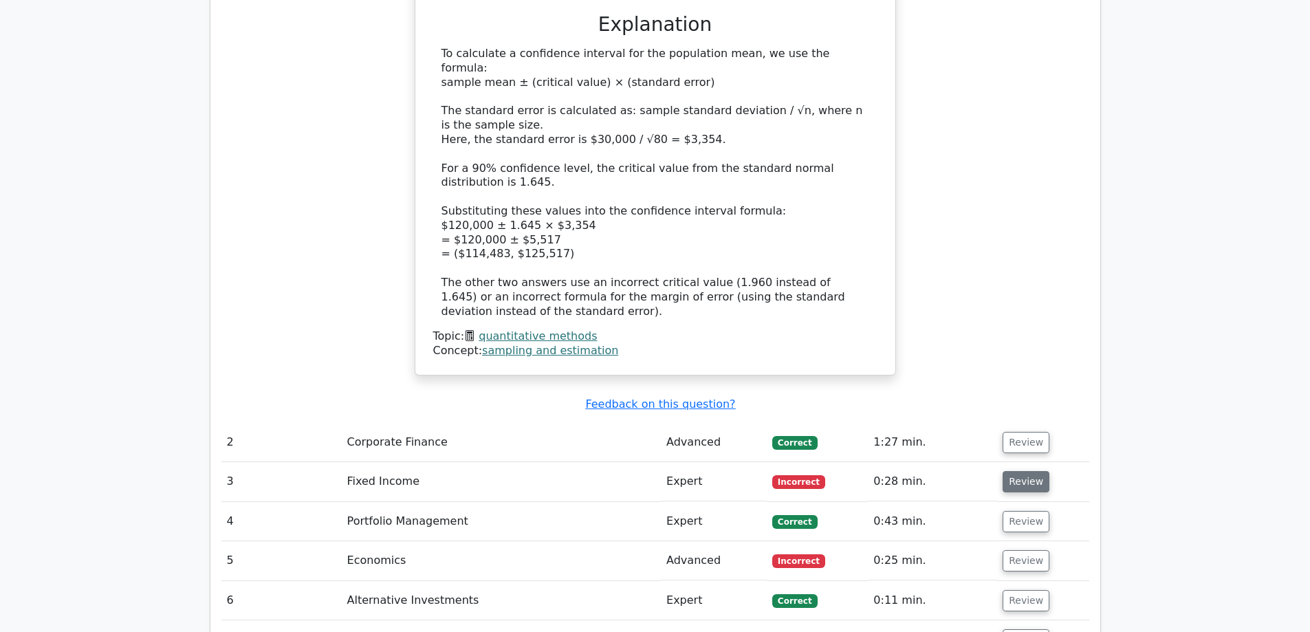
click at [1020, 471] on button "Review" at bounding box center [1026, 481] width 47 height 21
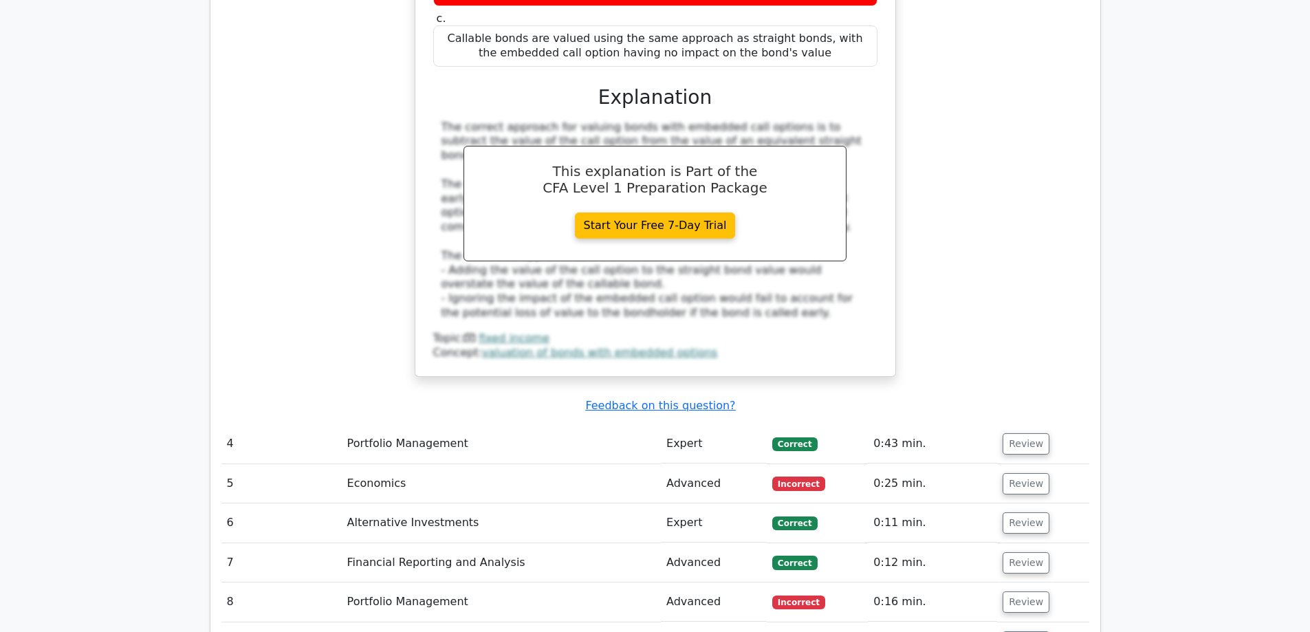
scroll to position [2338, 0]
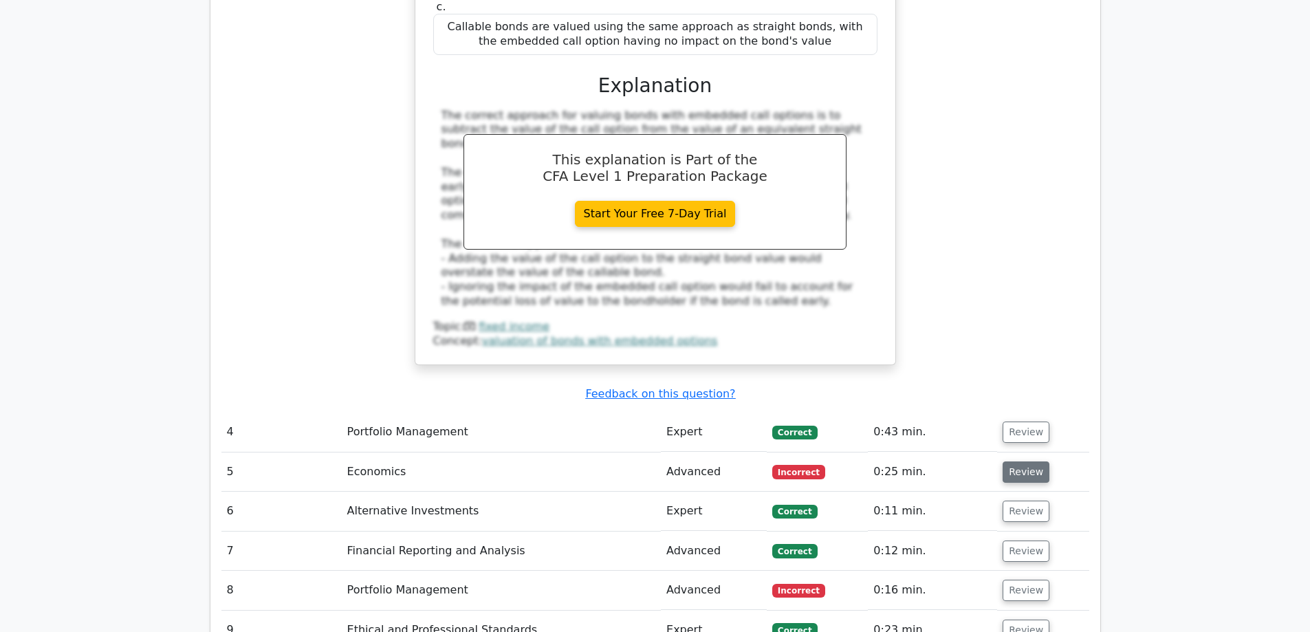
click at [1019, 461] on button "Review" at bounding box center [1026, 471] width 47 height 21
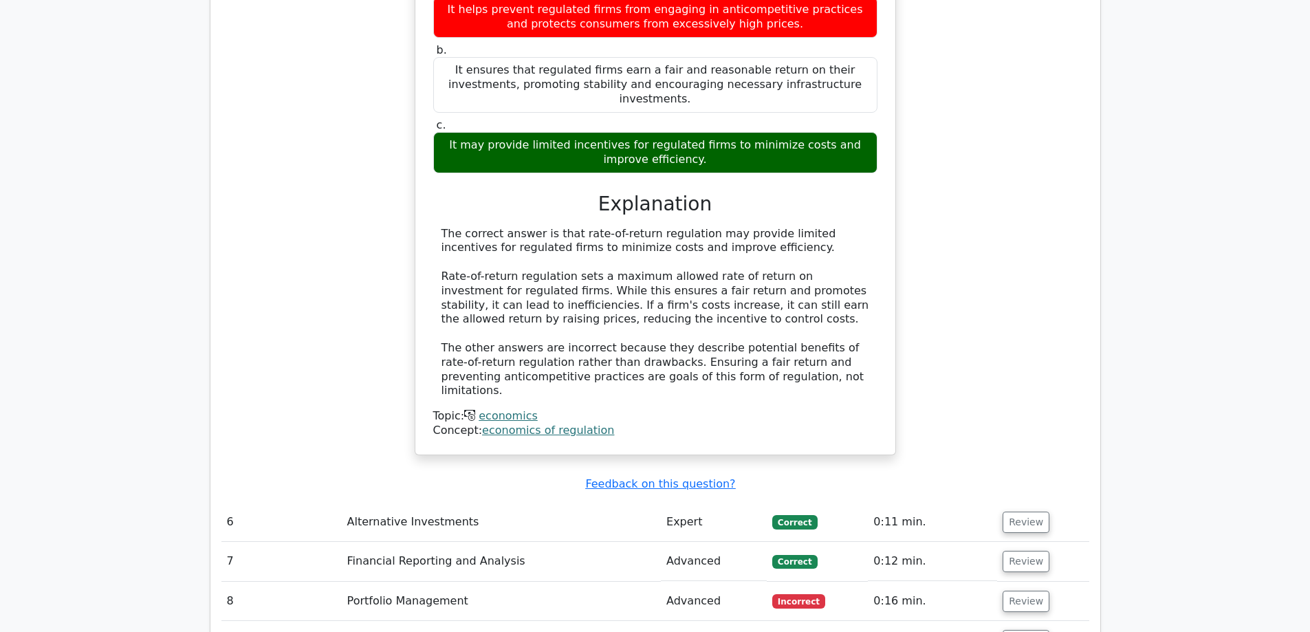
scroll to position [2957, 0]
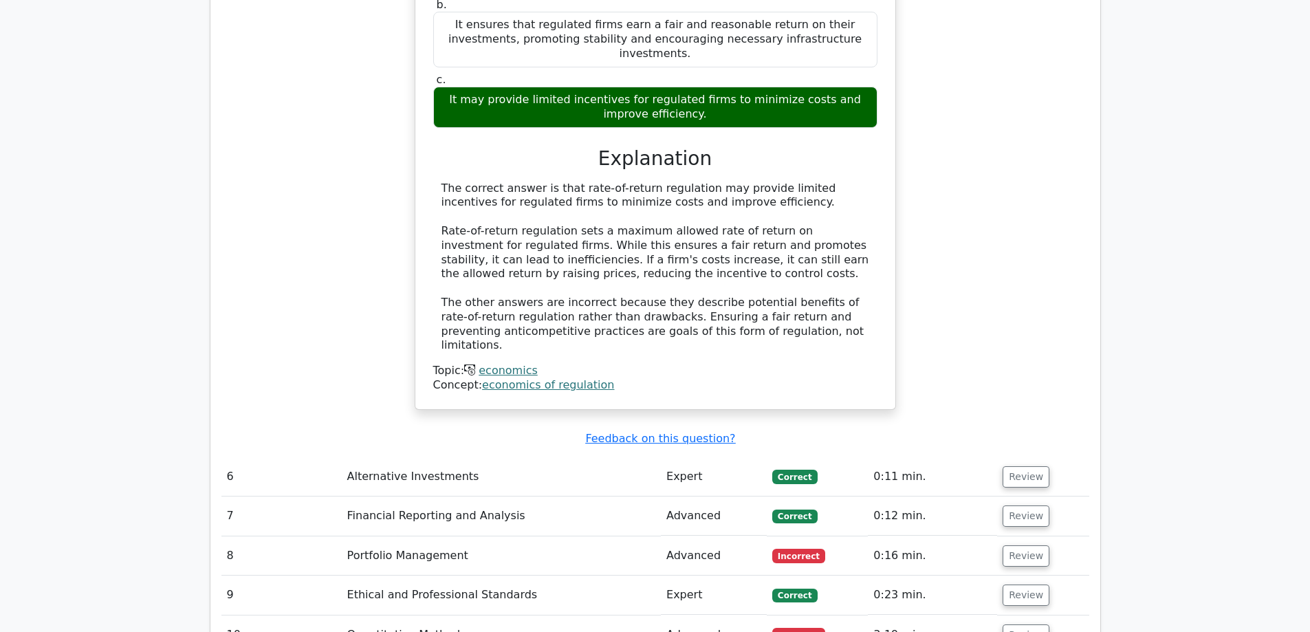
drag, startPoint x: 1029, startPoint y: 406, endPoint x: 1019, endPoint y: 392, distance: 17.4
click at [1027, 545] on button "Review" at bounding box center [1026, 555] width 47 height 21
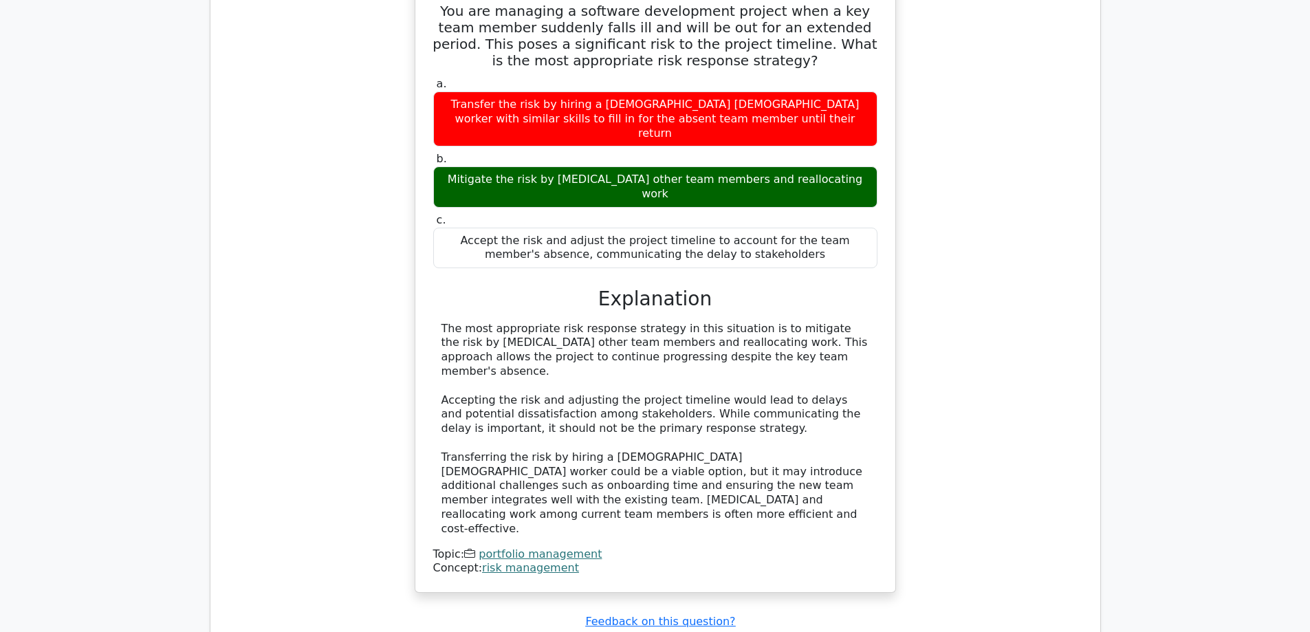
scroll to position [3645, 0]
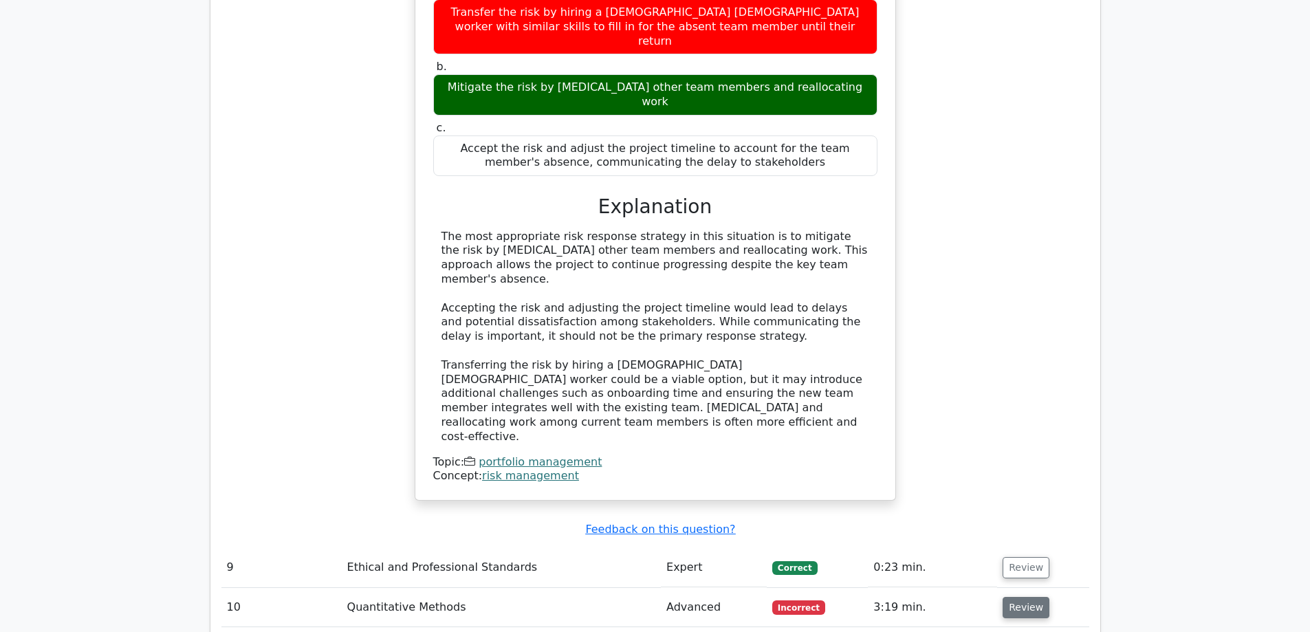
click at [1014, 597] on button "Review" at bounding box center [1026, 607] width 47 height 21
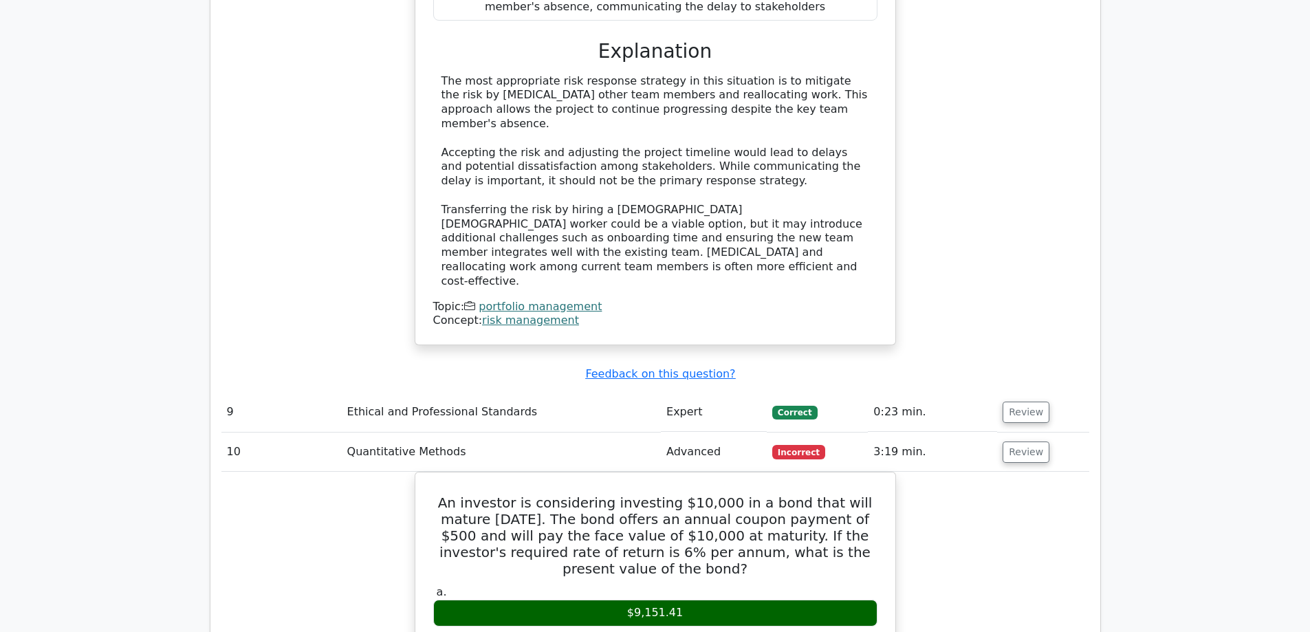
scroll to position [3851, 0]
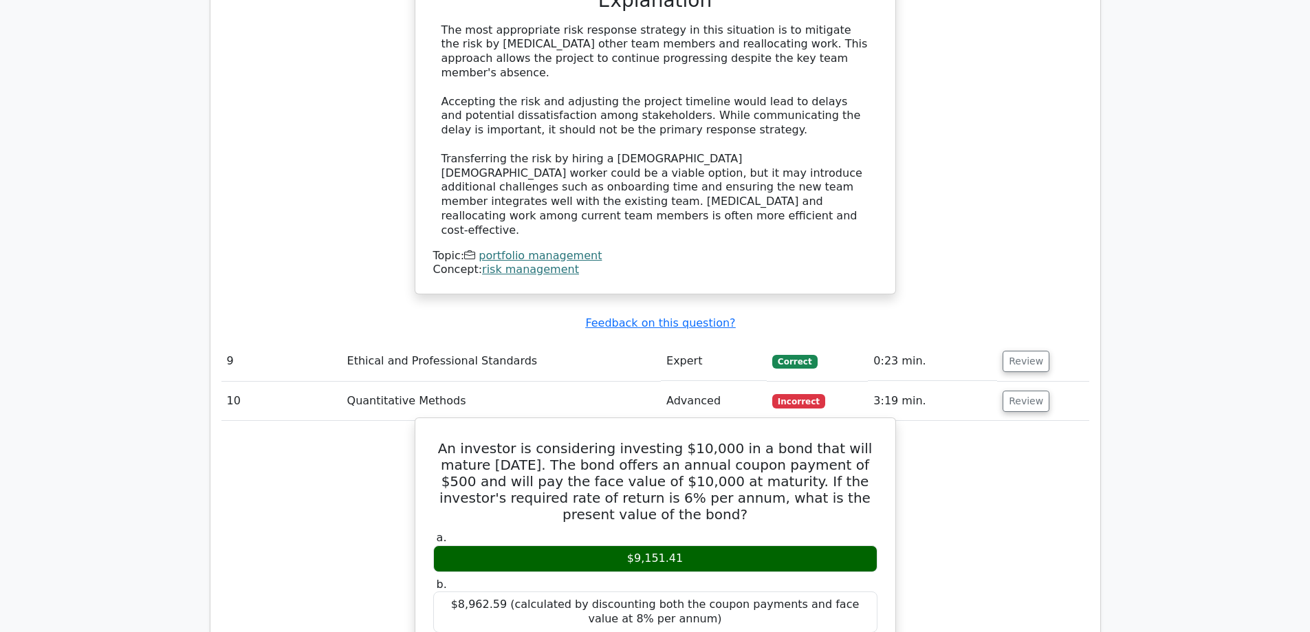
drag, startPoint x: 431, startPoint y: 224, endPoint x: 874, endPoint y: 279, distance: 446.2
click at [874, 440] on h5 "An investor is considering investing $10,000 in a bond that will mature in 5 ye…" at bounding box center [655, 481] width 447 height 83
copy h5 "An investor is considering investing $10,000 in a bond that will mature in 5 ye…"
drag, startPoint x: 613, startPoint y: 312, endPoint x: 707, endPoint y: 327, distance: 94.7
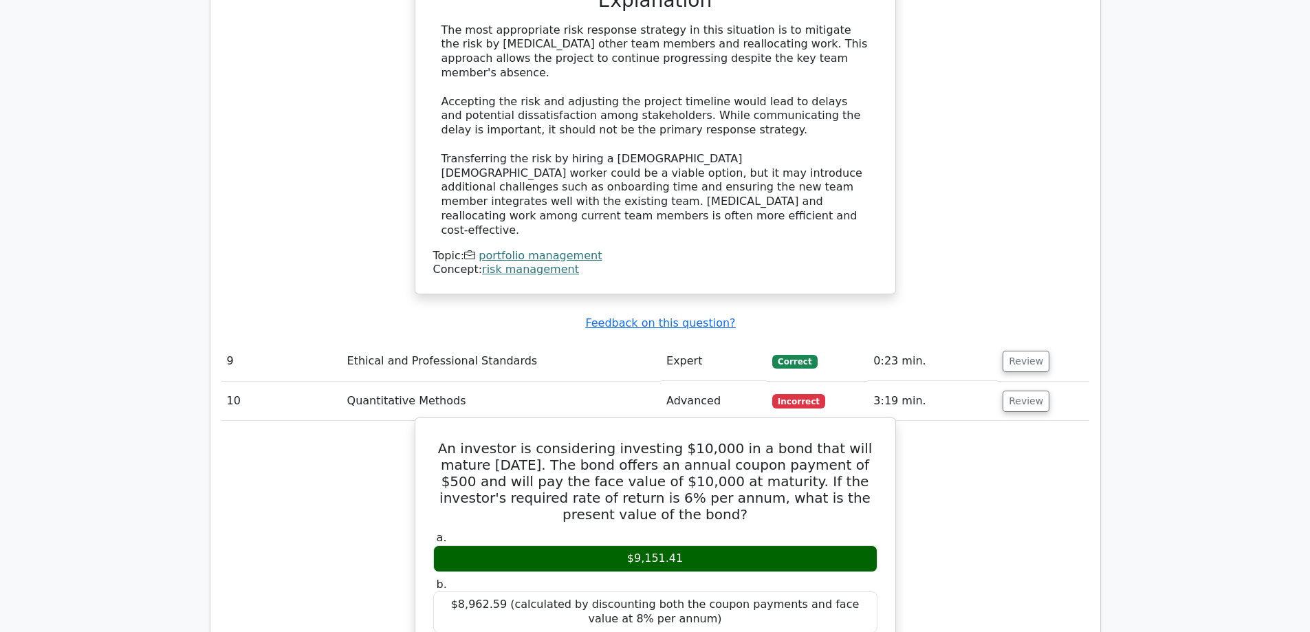
click at [707, 545] on div "$9,151.41" at bounding box center [655, 558] width 444 height 27
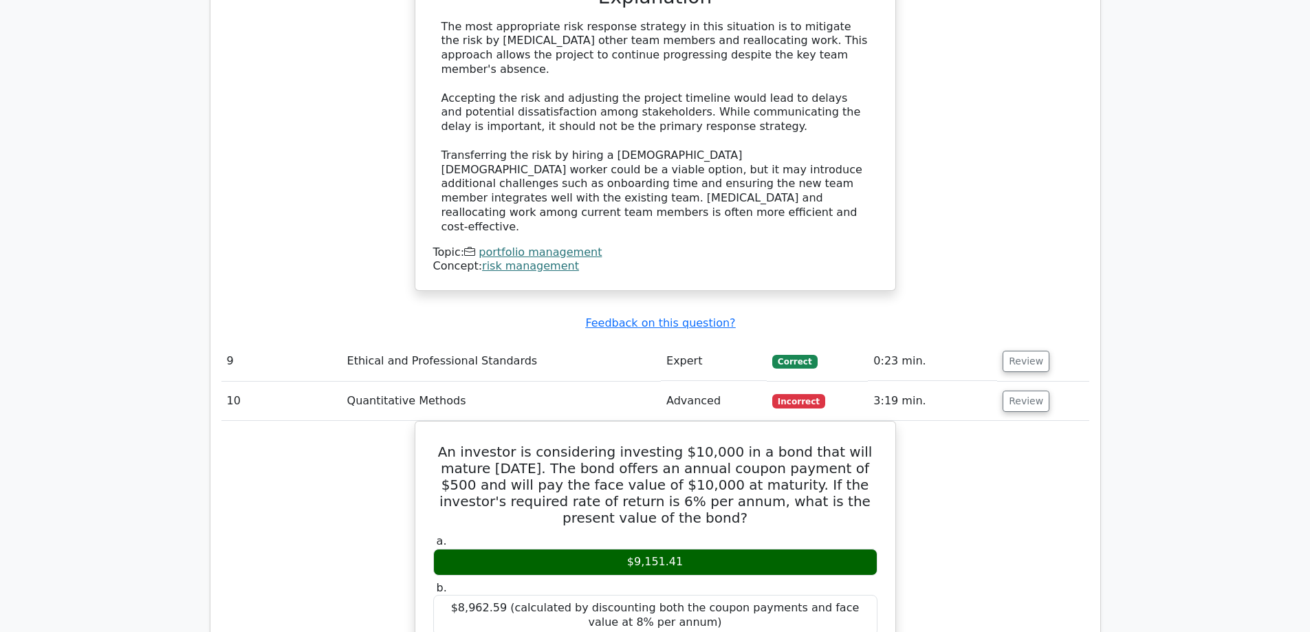
copy div "$9,151.41"
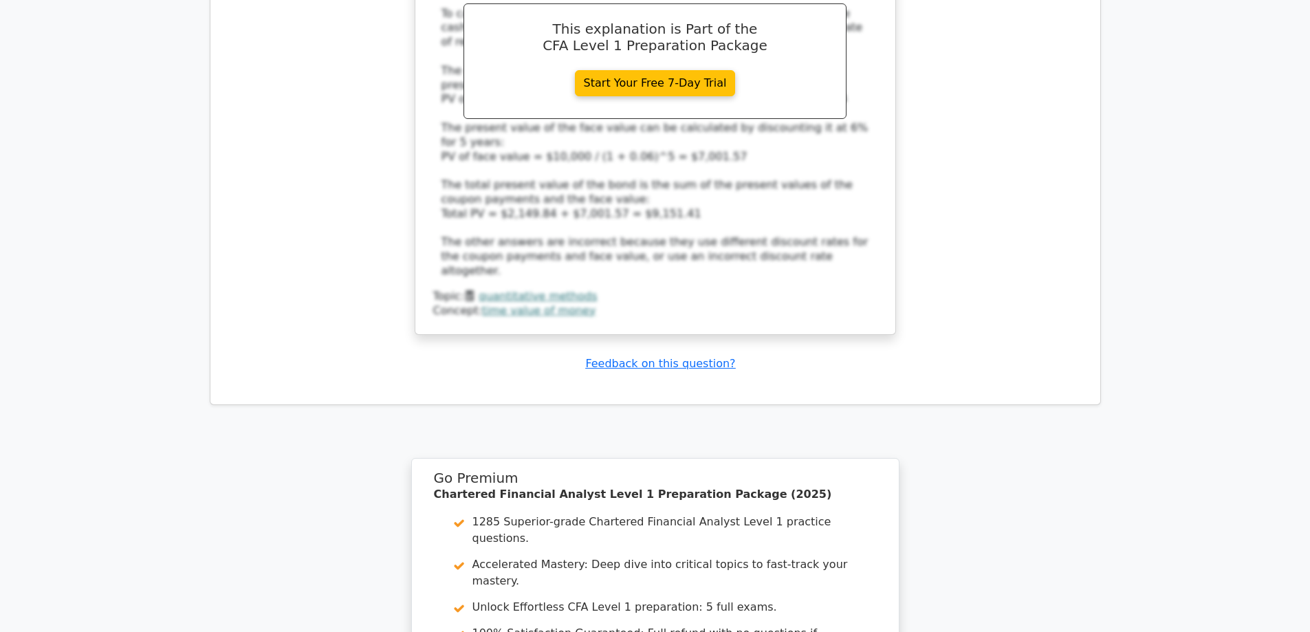
scroll to position [4401, 0]
